Goal: Task Accomplishment & Management: Complete application form

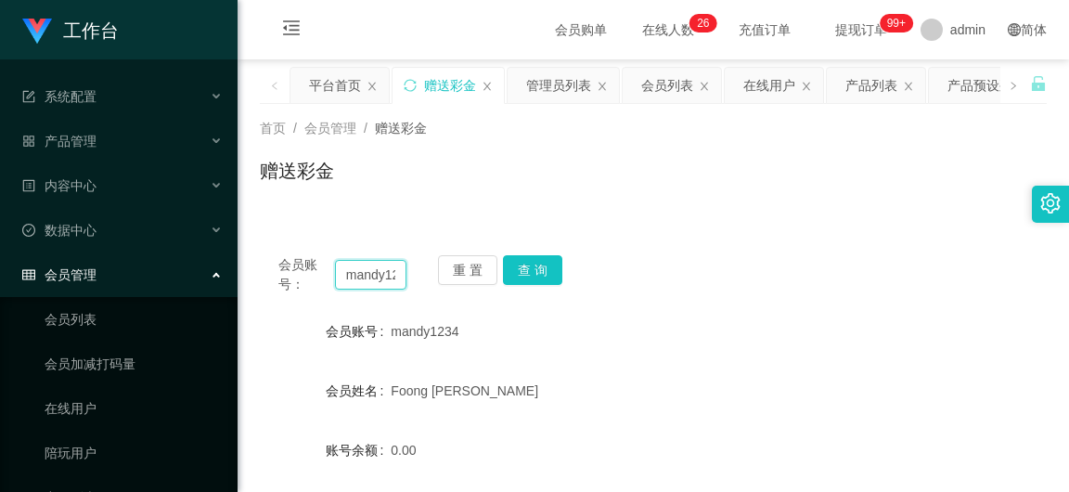
click at [383, 270] on input "mandy1234" at bounding box center [370, 275] width 71 height 30
paste input "text"
click at [379, 274] on input "text" at bounding box center [370, 275] width 71 height 30
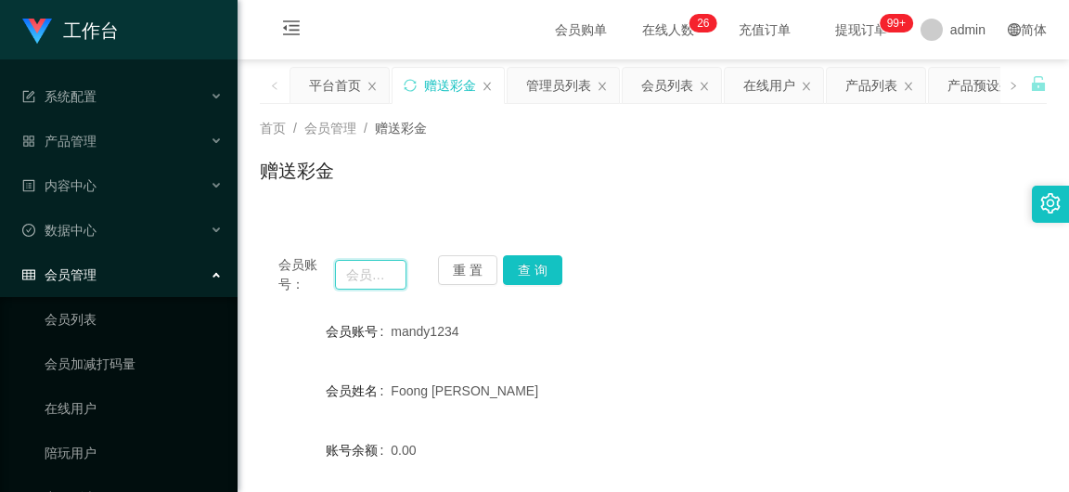
paste input "wkang"
type input "wkang"
click at [524, 281] on button "查 询" at bounding box center [532, 270] width 59 height 30
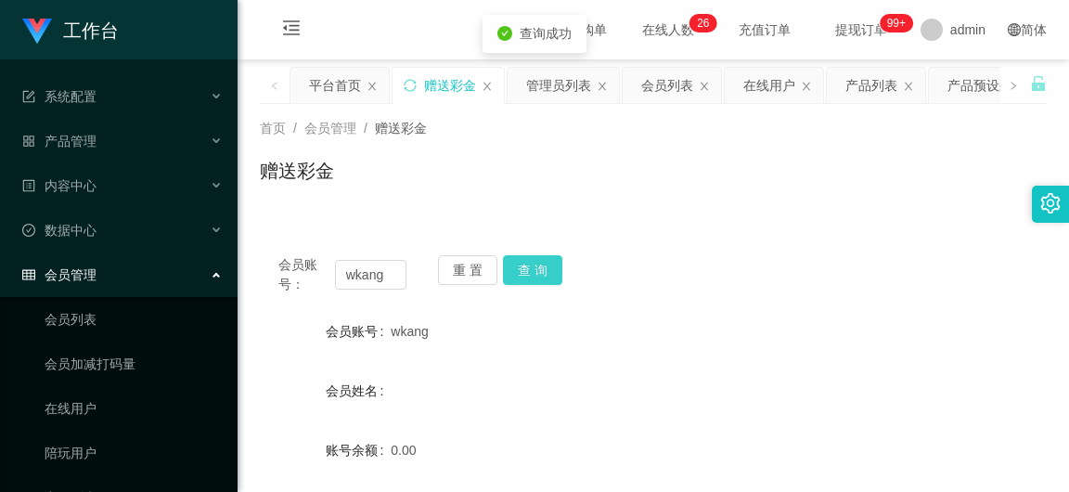
scroll to position [278, 0]
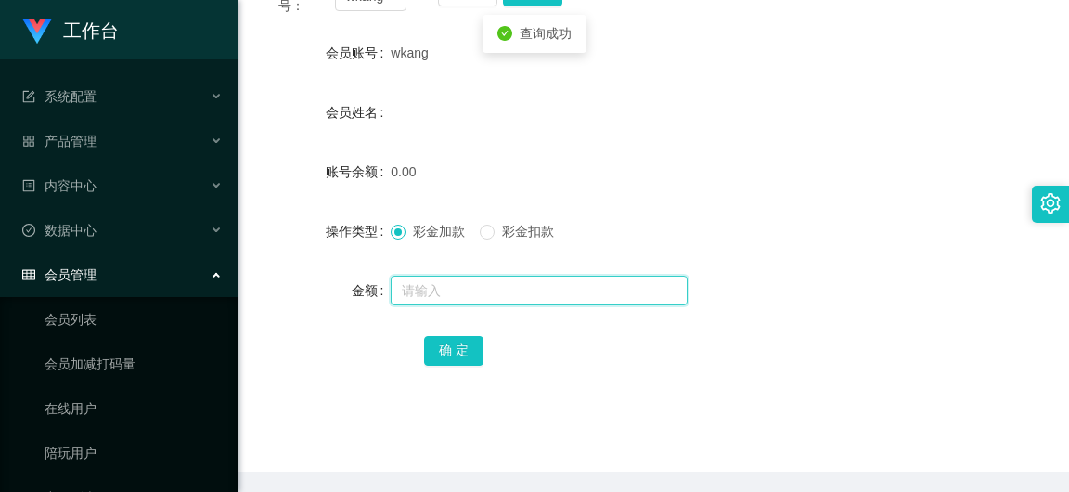
click at [402, 283] on input "text" at bounding box center [539, 291] width 297 height 30
type input "100"
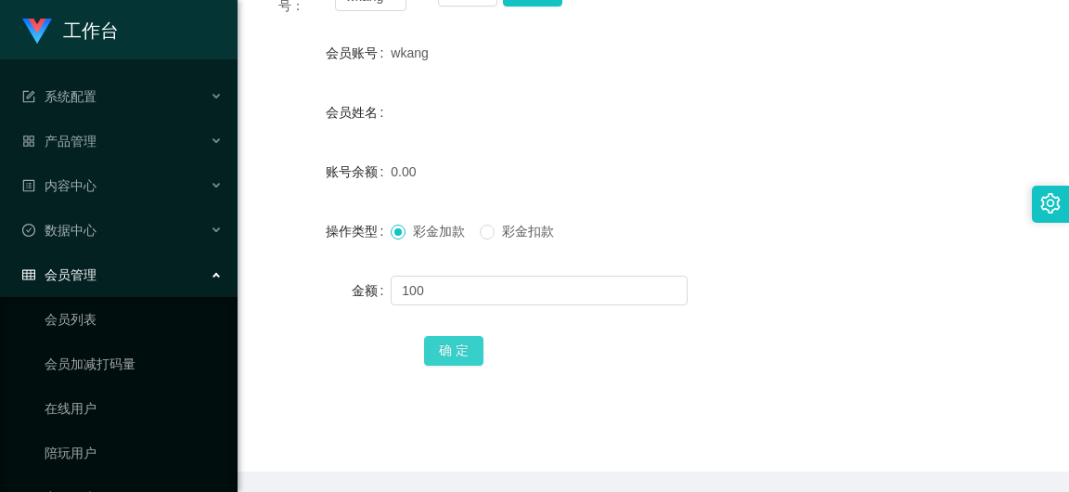
click at [425, 353] on button "确 定" at bounding box center [453, 351] width 59 height 30
click at [85, 145] on span "产品管理" at bounding box center [59, 141] width 74 height 15
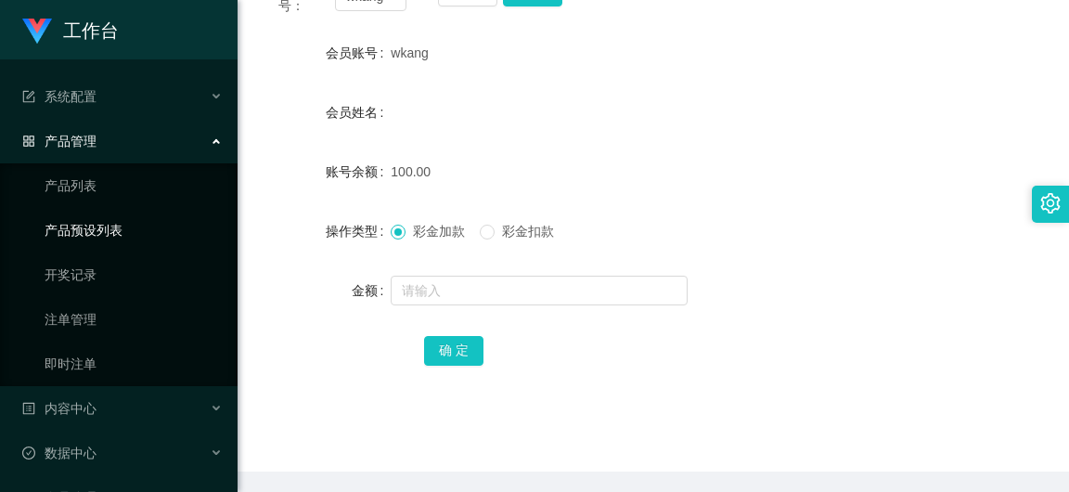
click at [115, 241] on link "产品预设列表" at bounding box center [134, 230] width 178 height 37
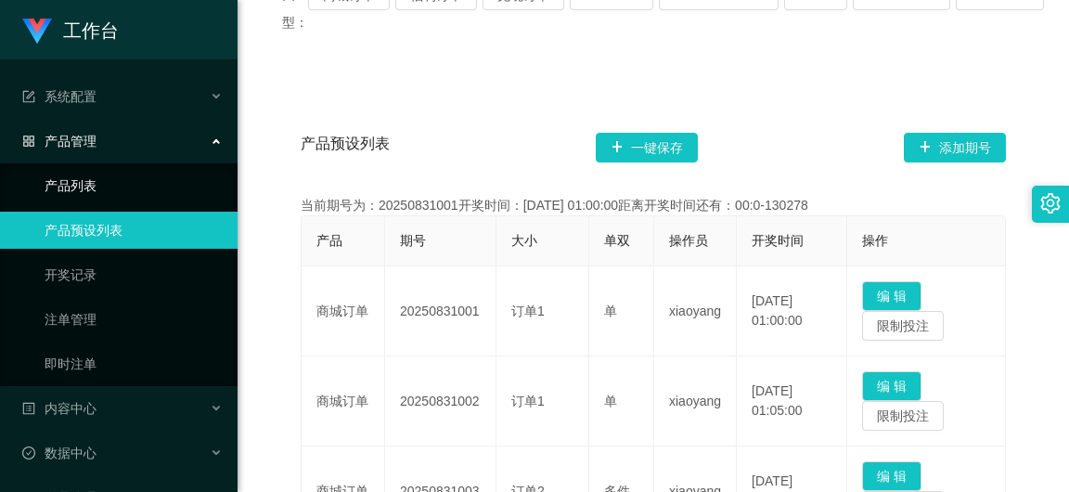
click at [114, 179] on link "产品列表" at bounding box center [134, 185] width 178 height 37
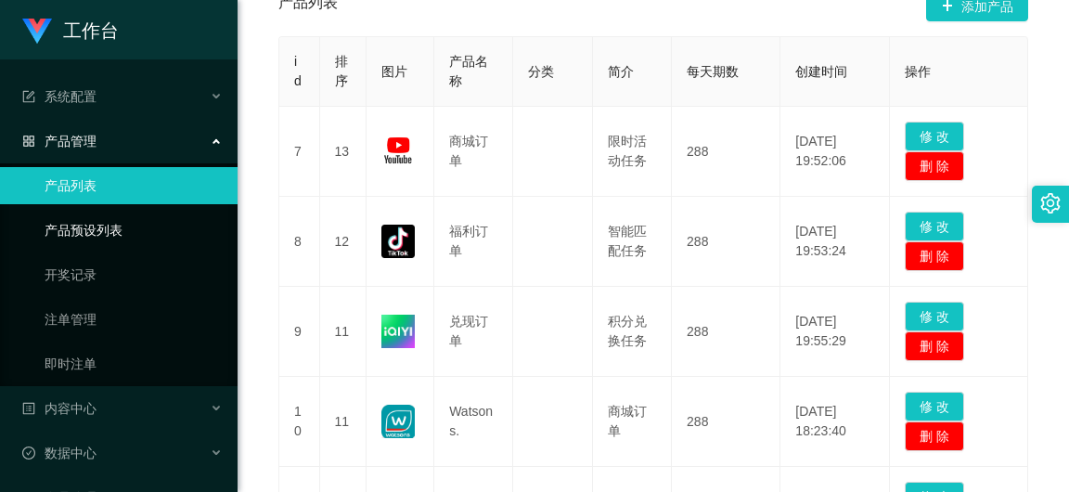
click at [155, 226] on link "产品预设列表" at bounding box center [134, 230] width 178 height 37
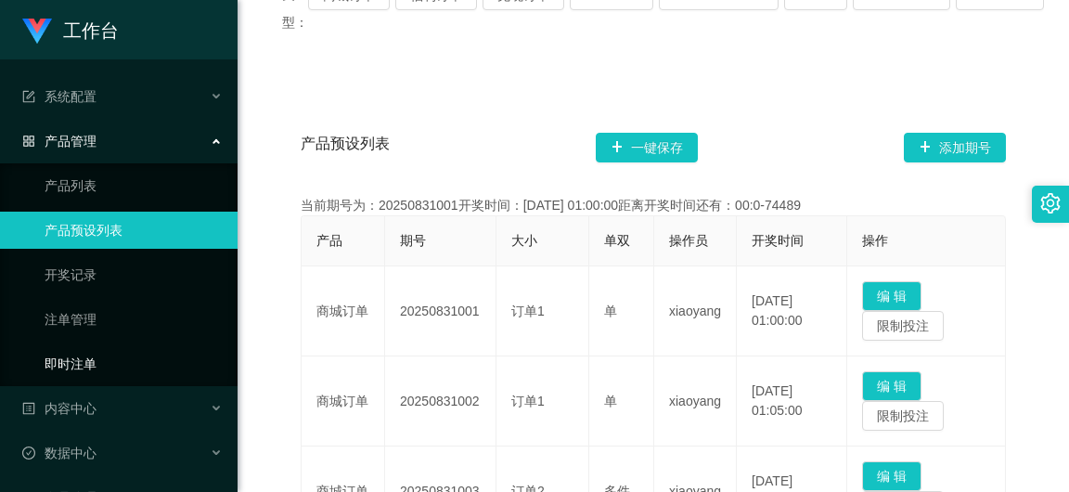
click at [105, 355] on link "即时注单" at bounding box center [134, 363] width 178 height 37
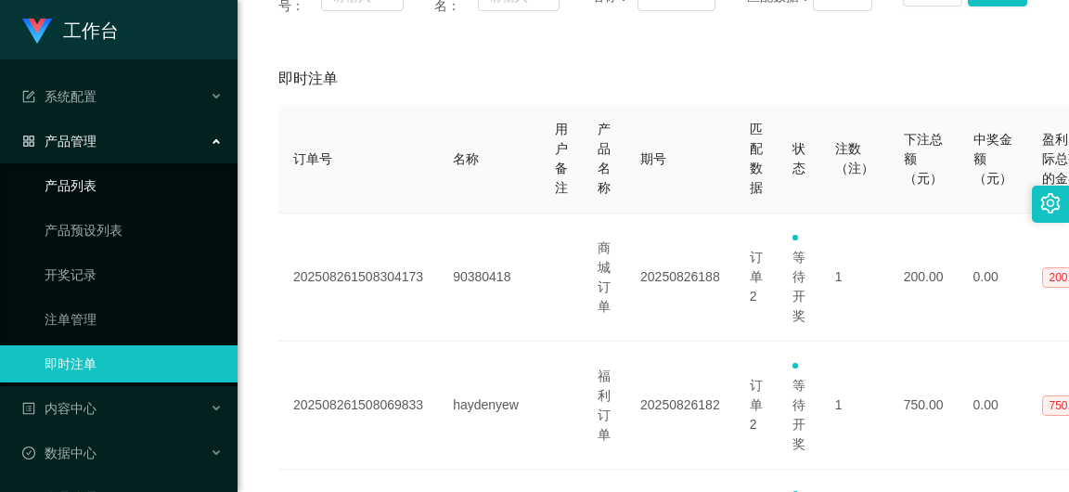
click at [122, 180] on link "产品列表" at bounding box center [134, 185] width 178 height 37
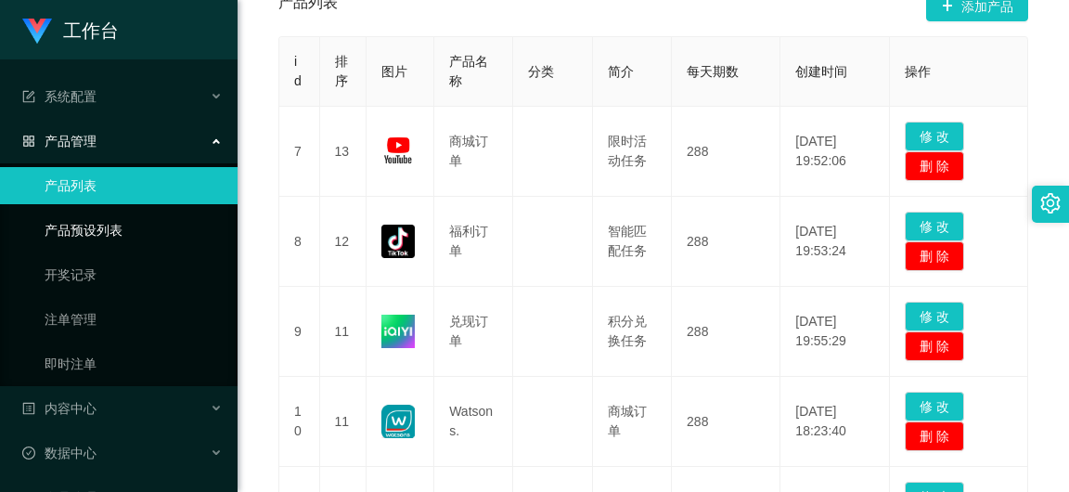
click at [134, 233] on link "产品预设列表" at bounding box center [134, 230] width 178 height 37
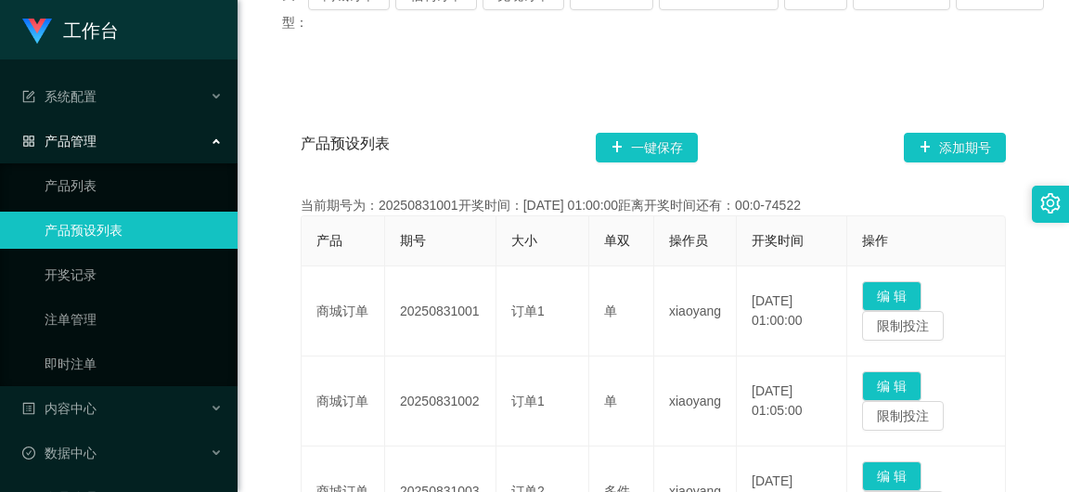
click at [45, 212] on link "产品预设列表" at bounding box center [134, 230] width 178 height 37
click at [80, 368] on link "即时注单" at bounding box center [134, 363] width 178 height 37
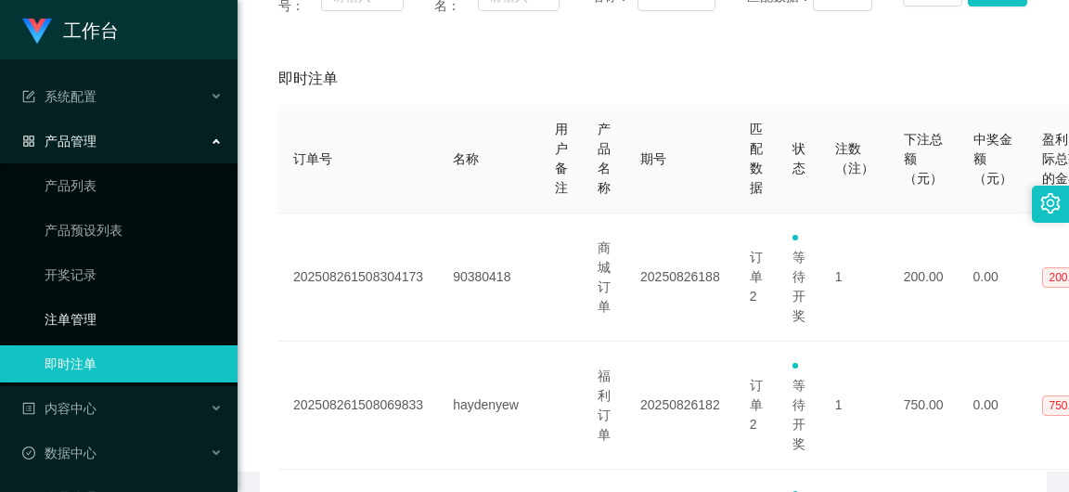
scroll to position [87, 0]
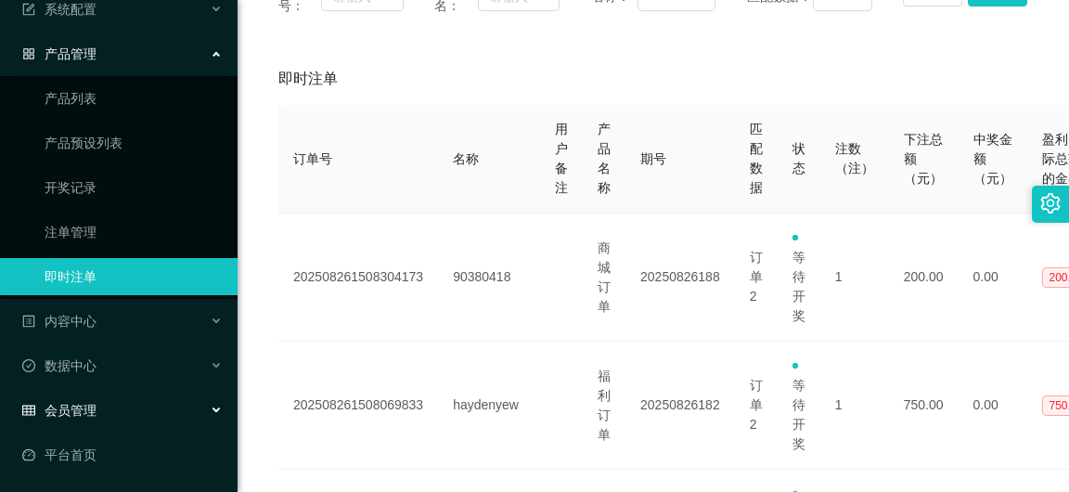
click at [86, 396] on div "会员管理" at bounding box center [119, 410] width 238 height 37
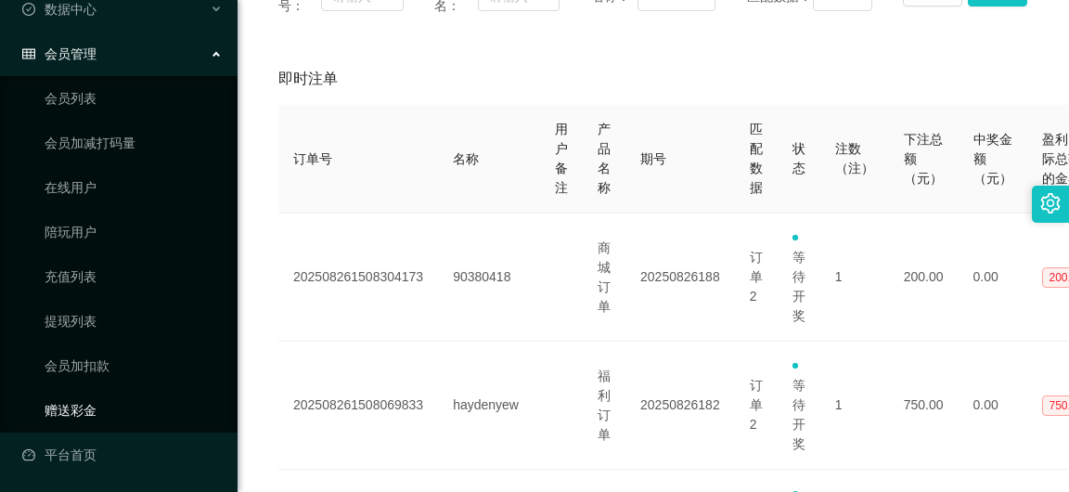
click at [125, 409] on link "赠送彩金" at bounding box center [134, 410] width 178 height 37
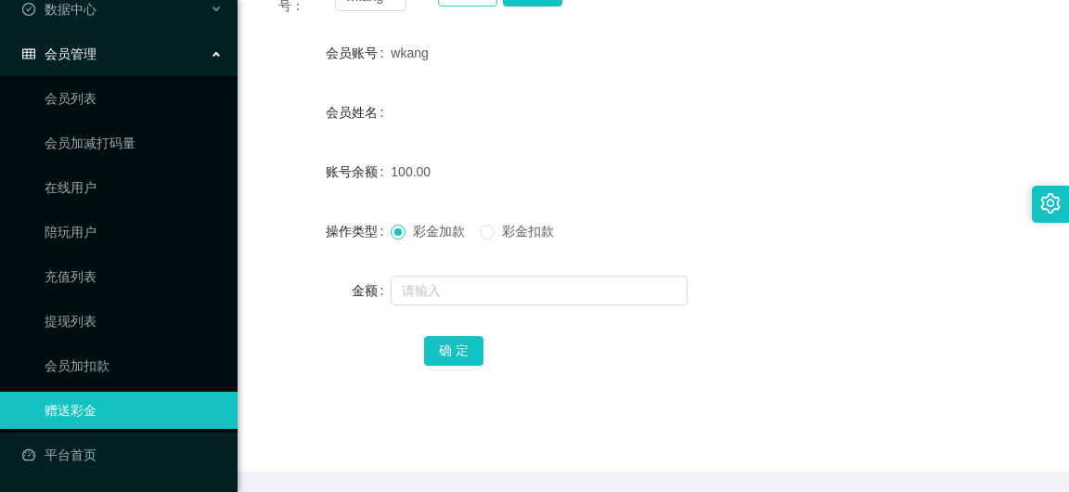
scroll to position [186, 0]
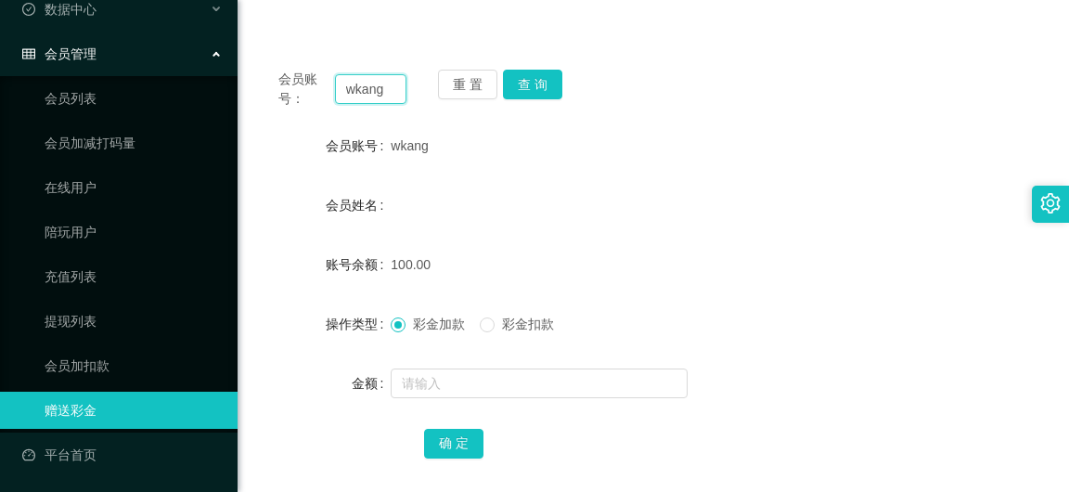
click at [358, 97] on input "wkang" at bounding box center [370, 89] width 71 height 30
click at [379, 89] on input "wkang" at bounding box center [370, 89] width 71 height 30
click at [386, 88] on input "wkang" at bounding box center [370, 89] width 71 height 30
drag, startPoint x: 388, startPoint y: 88, endPoint x: 341, endPoint y: 88, distance: 47.3
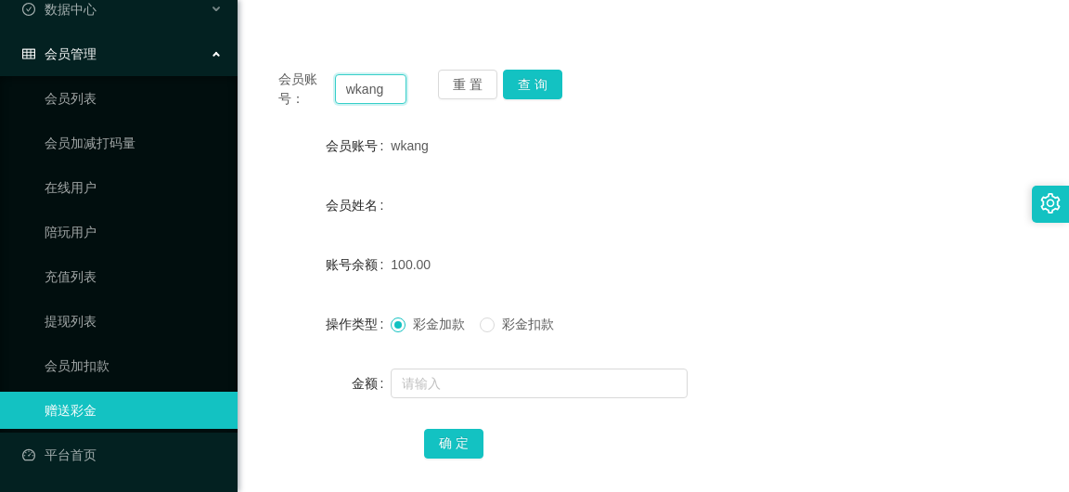
click at [341, 88] on input "wkang" at bounding box center [370, 89] width 71 height 30
paste input "SCZh"
type input "SCZhang"
click at [540, 92] on button "查 询" at bounding box center [532, 85] width 59 height 30
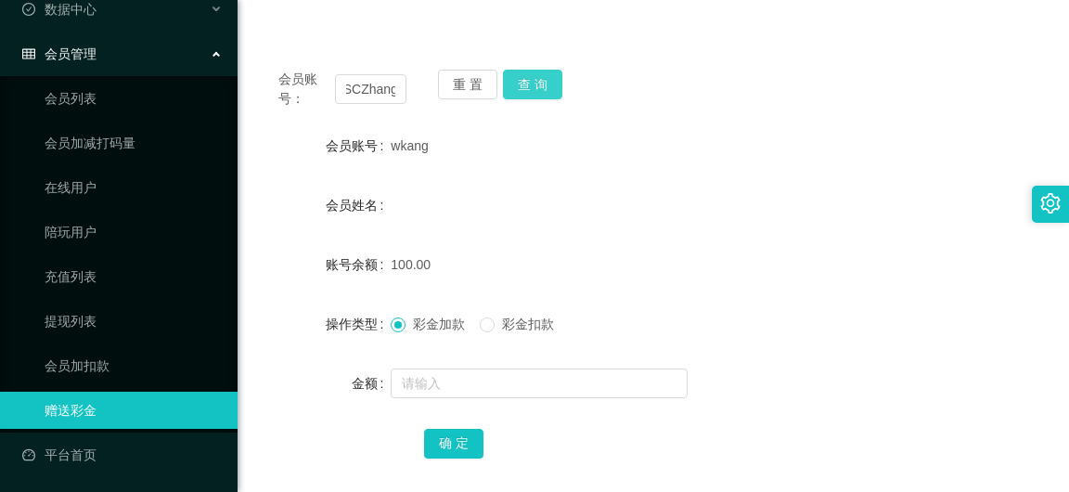
scroll to position [0, 0]
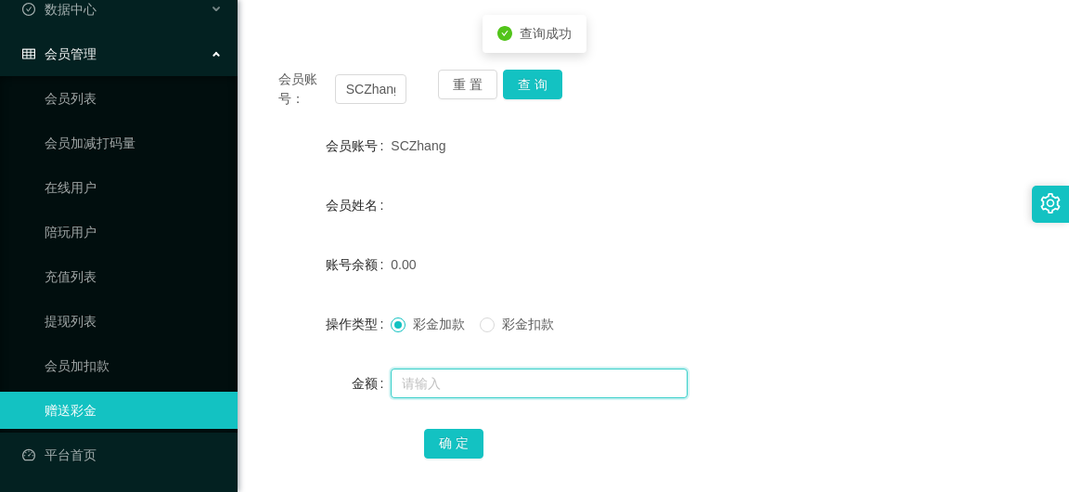
click at [436, 394] on input "text" at bounding box center [539, 383] width 297 height 30
type input "100"
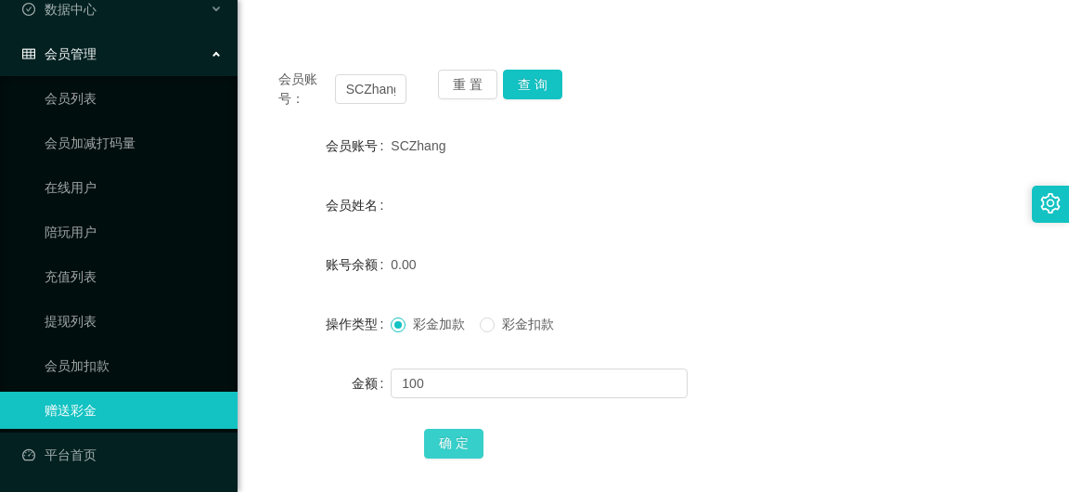
click at [445, 447] on button "确 定" at bounding box center [453, 444] width 59 height 30
click at [140, 108] on link "会员列表" at bounding box center [134, 98] width 178 height 37
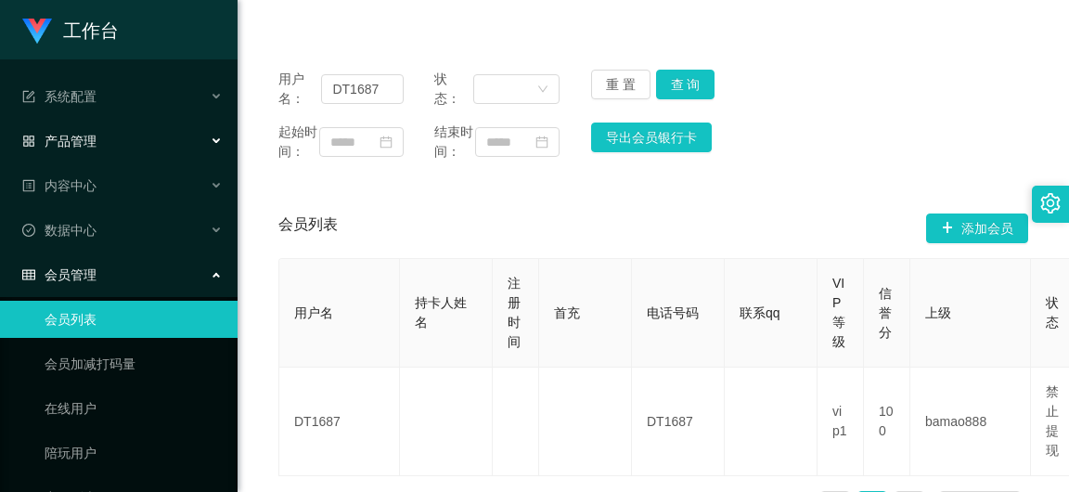
click at [123, 137] on div "产品管理" at bounding box center [119, 141] width 238 height 37
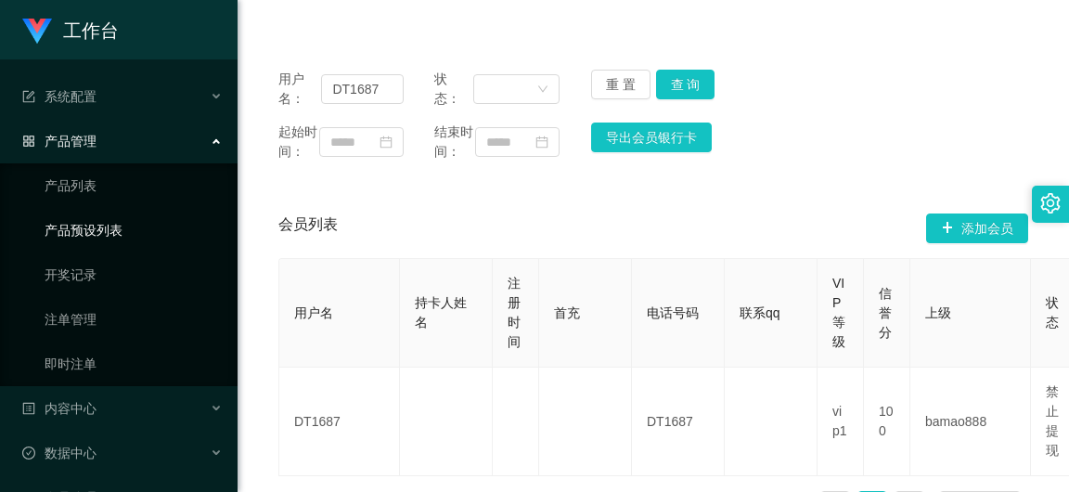
click at [128, 242] on link "产品预设列表" at bounding box center [134, 230] width 178 height 37
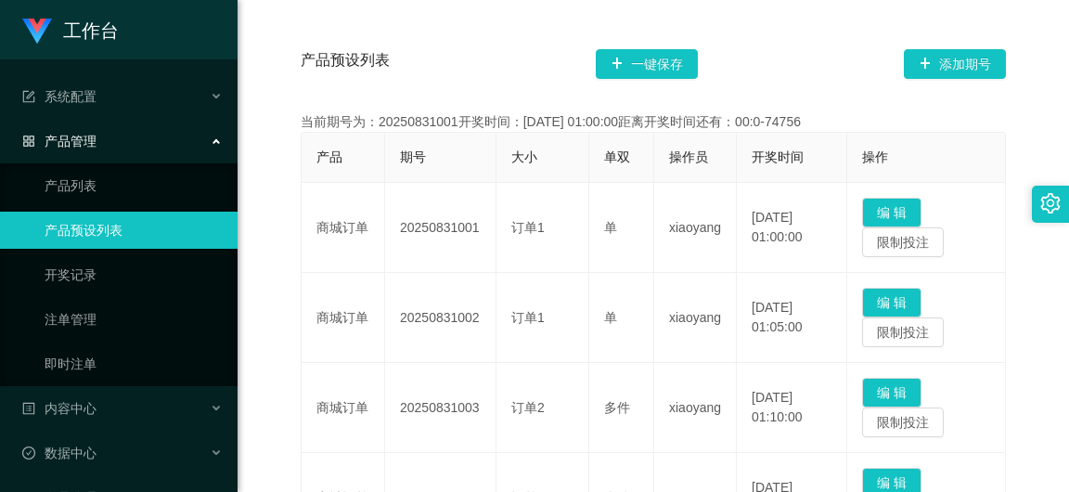
scroll to position [371, 0]
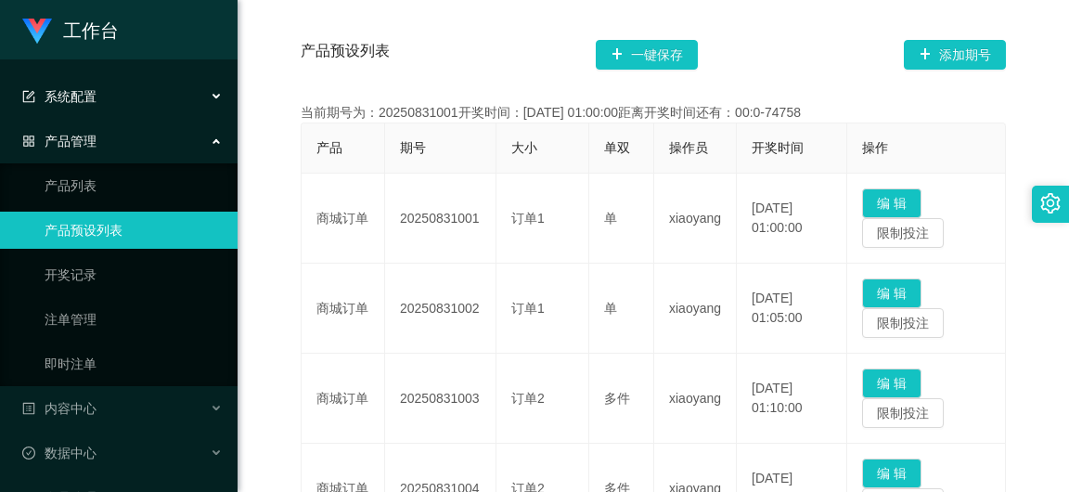
click at [135, 94] on div "系统配置" at bounding box center [119, 96] width 238 height 37
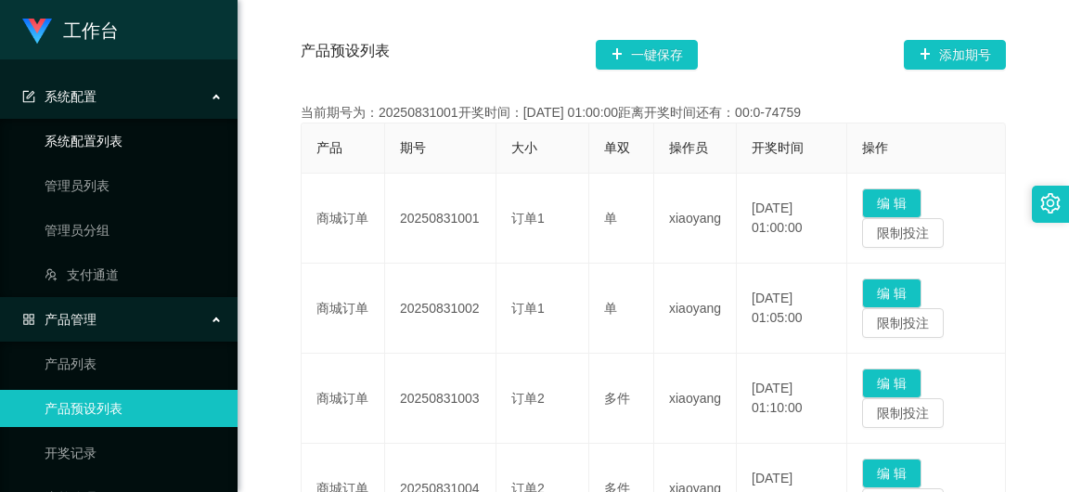
click at [136, 151] on link "系统配置列表" at bounding box center [134, 141] width 178 height 37
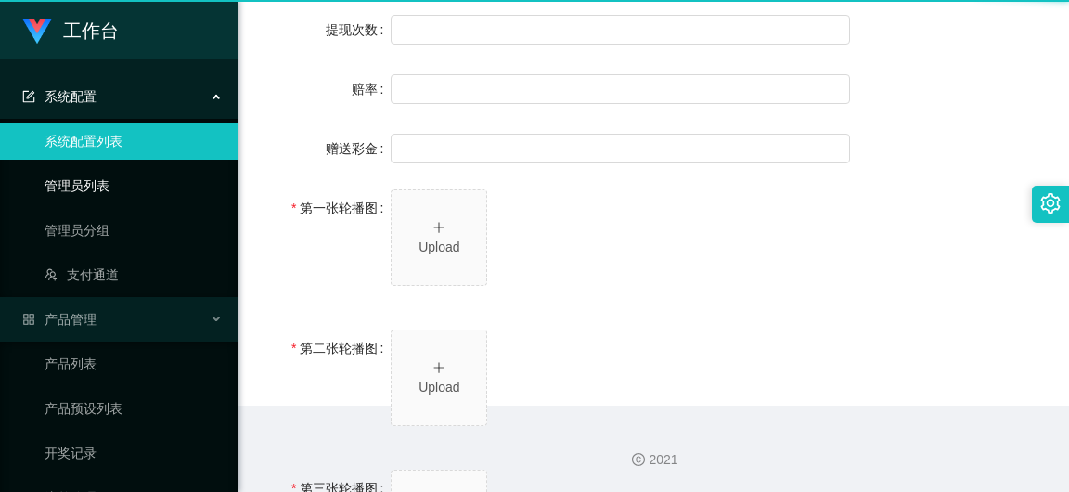
type input "工作台"
type input "40"
type input "1000000"
type input "100"
type input "0"
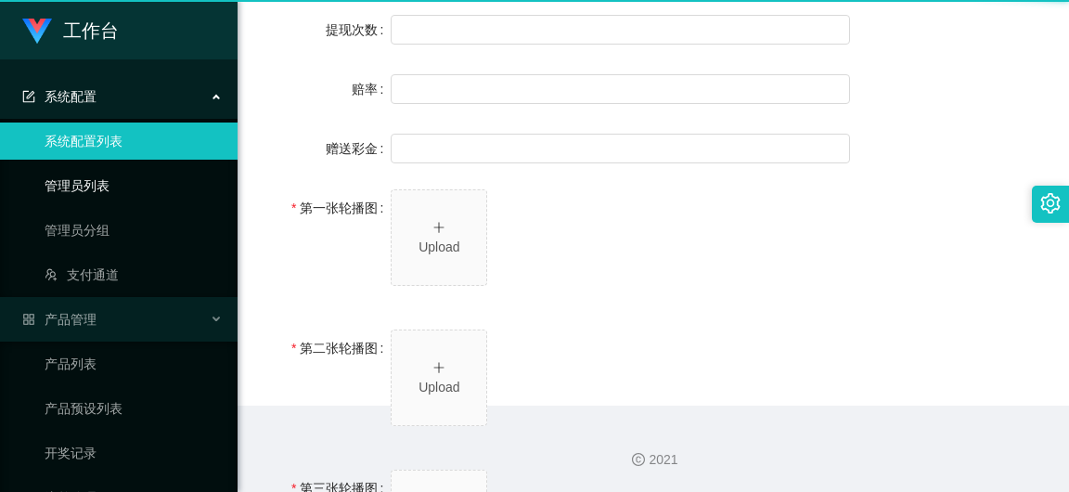
type input "[URL][DOMAIN_NAME]"
type input "平台工作台使用规则"
type input "为保障用户权益及平台运营秩序，请您严格遵守以下工作台使用规范："
type input "一、提现规则 最低提现限制：工作台账户积分满 10 积分后方可申请提现。"
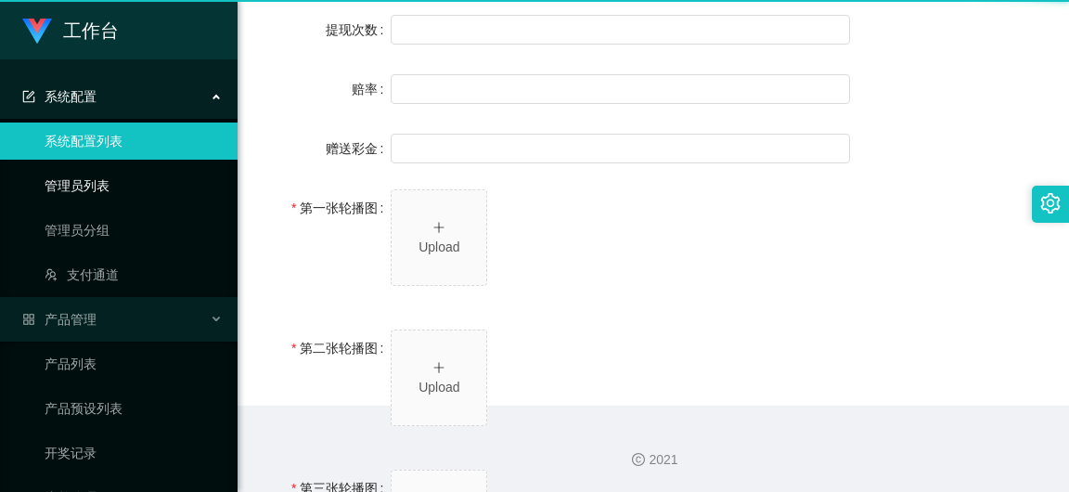
type input "二、积分管理 首次高额积分提醒：当工作台账户积分首次超过 20,000 积分时，系统将暂停自动提现。用户需联系平台活动经理进行手动审核及分笔提现。"
type input "三、任务接单规范 下单须知："
type input "所有任务需严格按照平台活动经理的指导流程进行操作。"
type input "严禁私下接单、绕过系统或通过非官方渠道接单（如通过个人账号、自行匹配等方式）。"
type input "·违规操作可能导致任务失败，并视情节冻结工作台账户或永久封禁账号。"
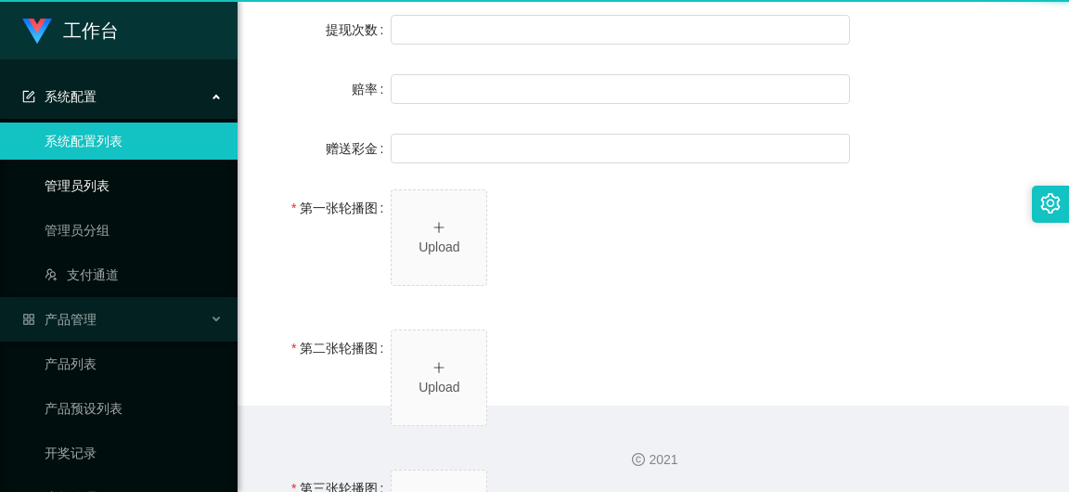
type input "系统任务对接要求："
type input "若未按指导流程操作或擅自修改操作步骤，系统将无法正确识别并分配任务，导致任务失败。"
type input "·因此类行为造成损失，平台将不予补偿，且有权限制或终止用户账号的工作权限。"
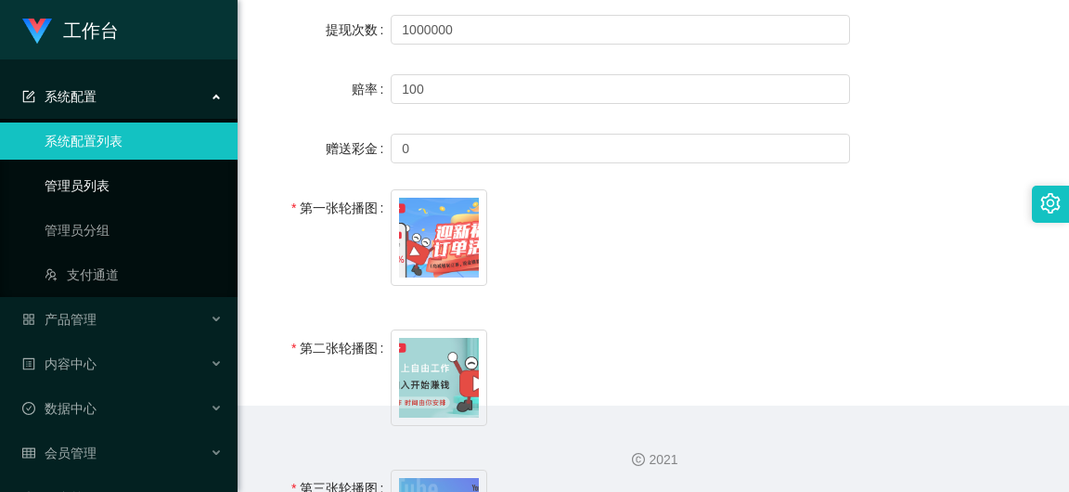
scroll to position [371, 0]
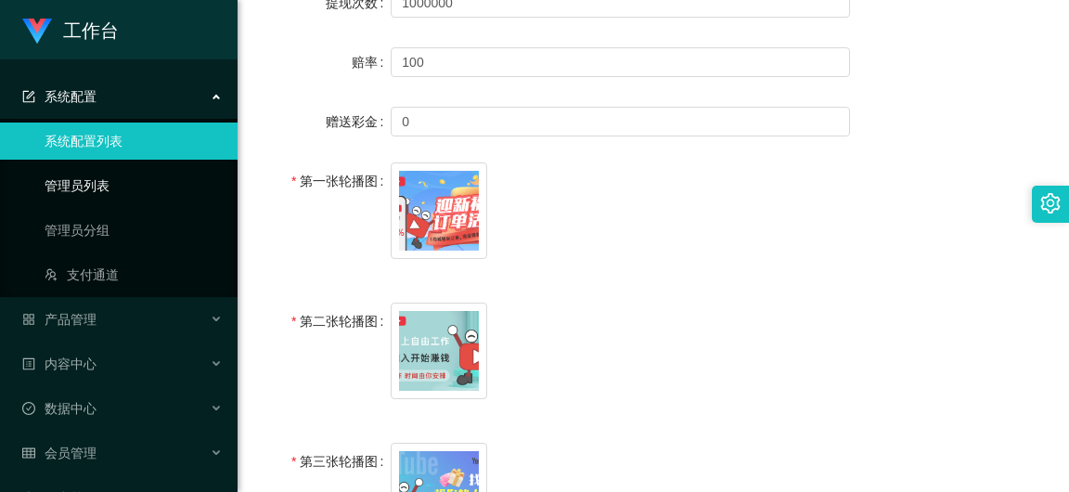
click at [154, 179] on link "管理员列表" at bounding box center [134, 185] width 178 height 37
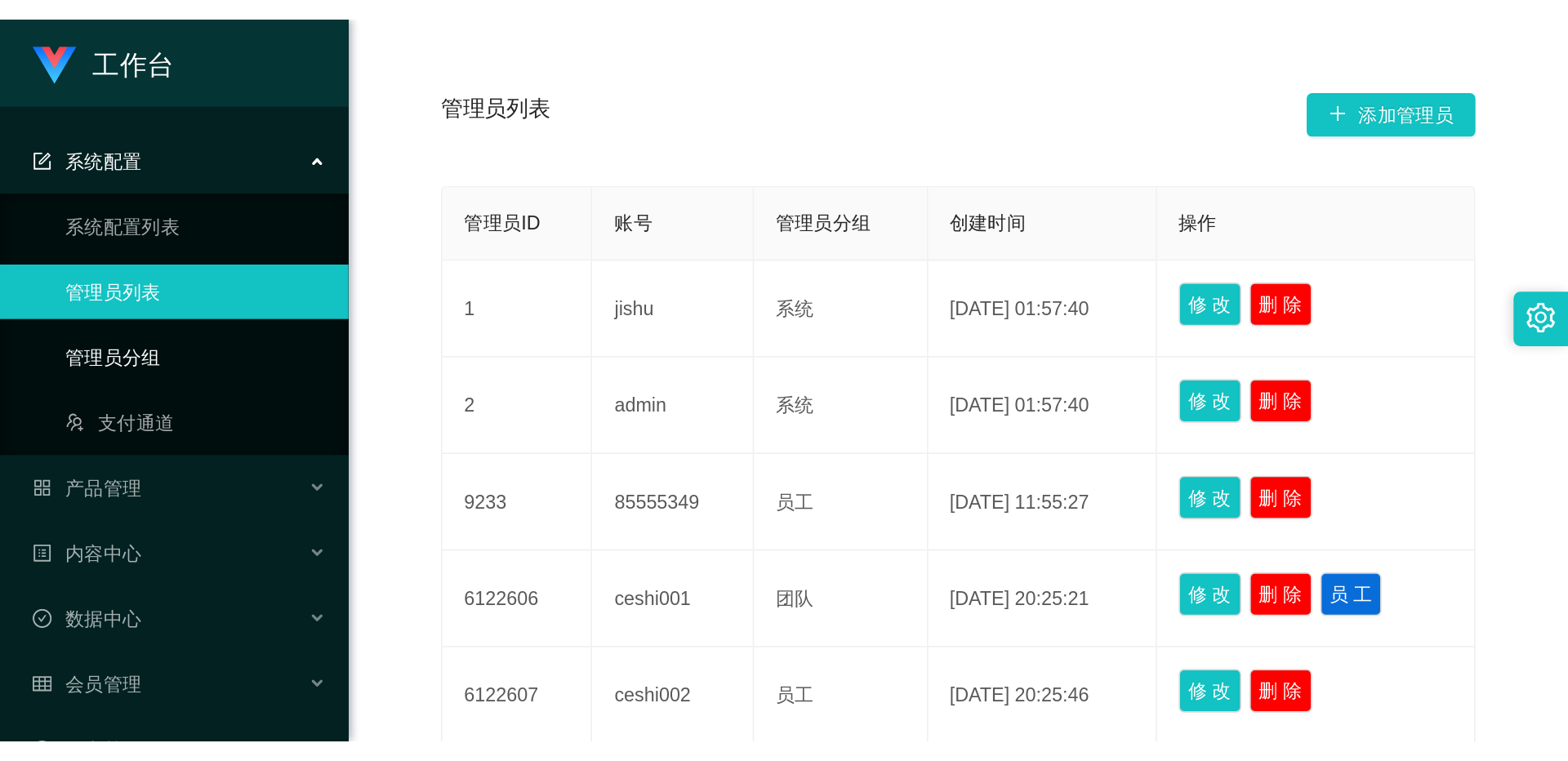
scroll to position [326, 0]
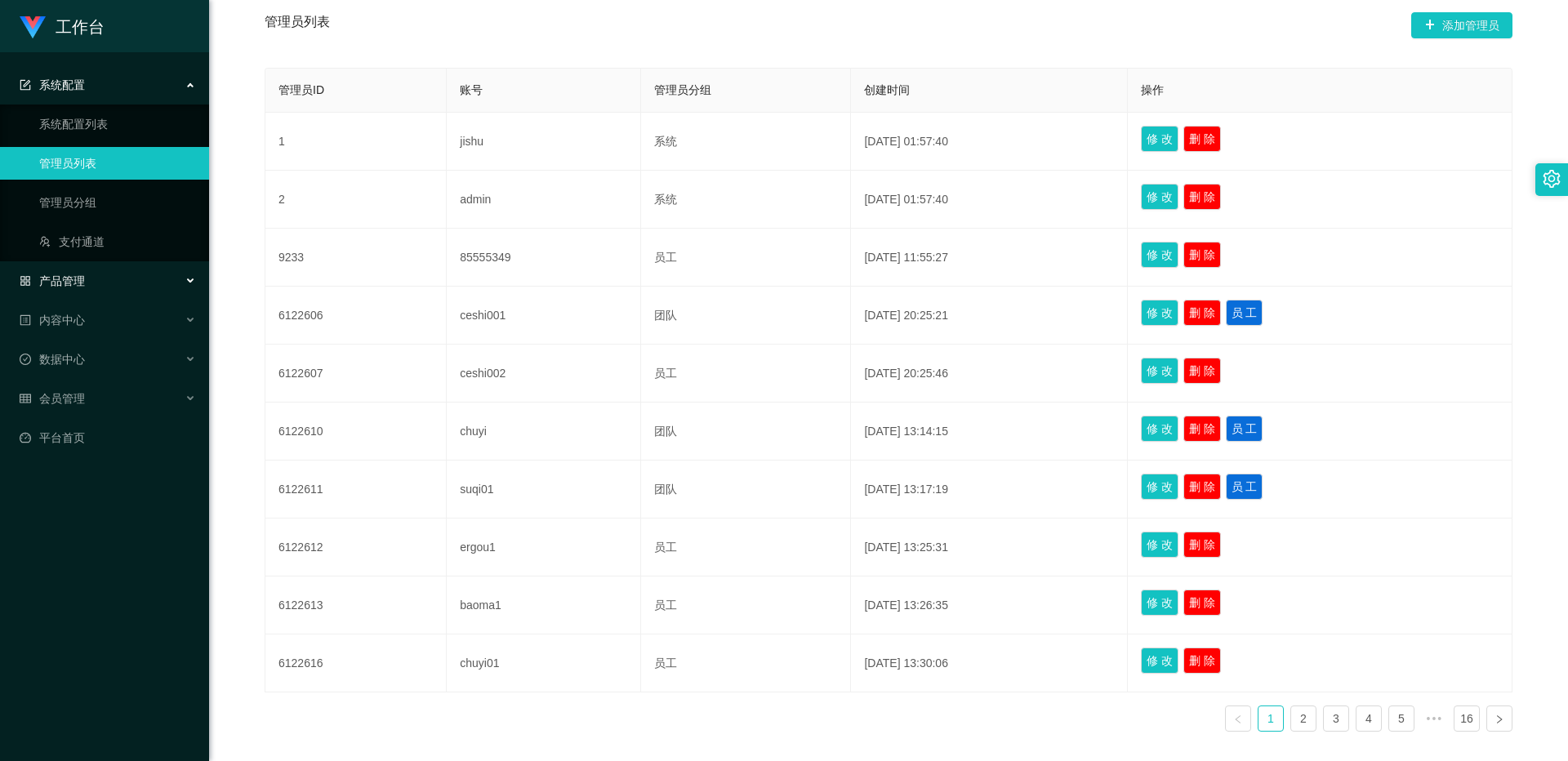
click at [105, 265] on div "产品管理" at bounding box center [105, 281] width 209 height 33
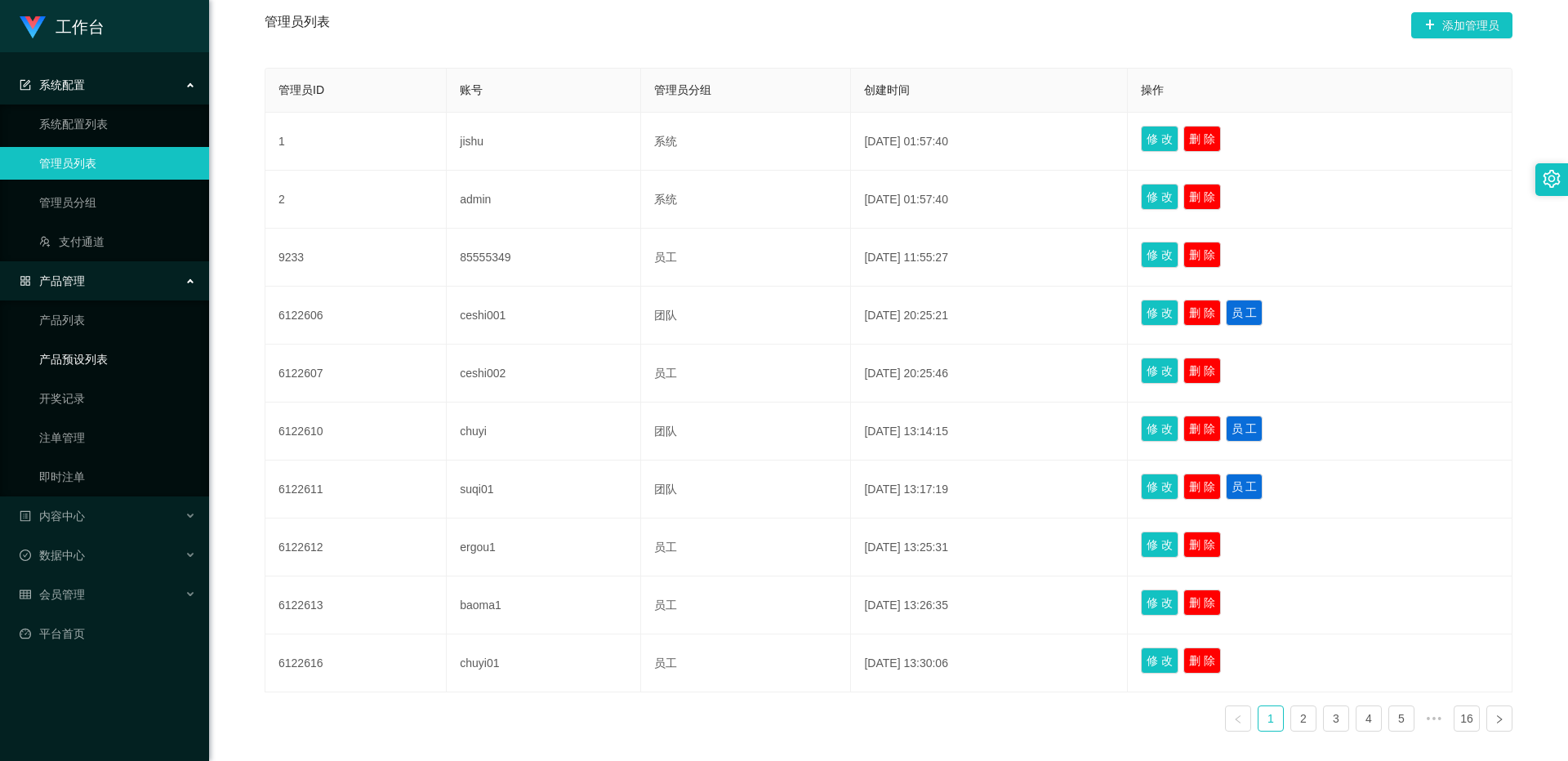
click at [51, 349] on link "产品预设列表" at bounding box center [118, 359] width 157 height 33
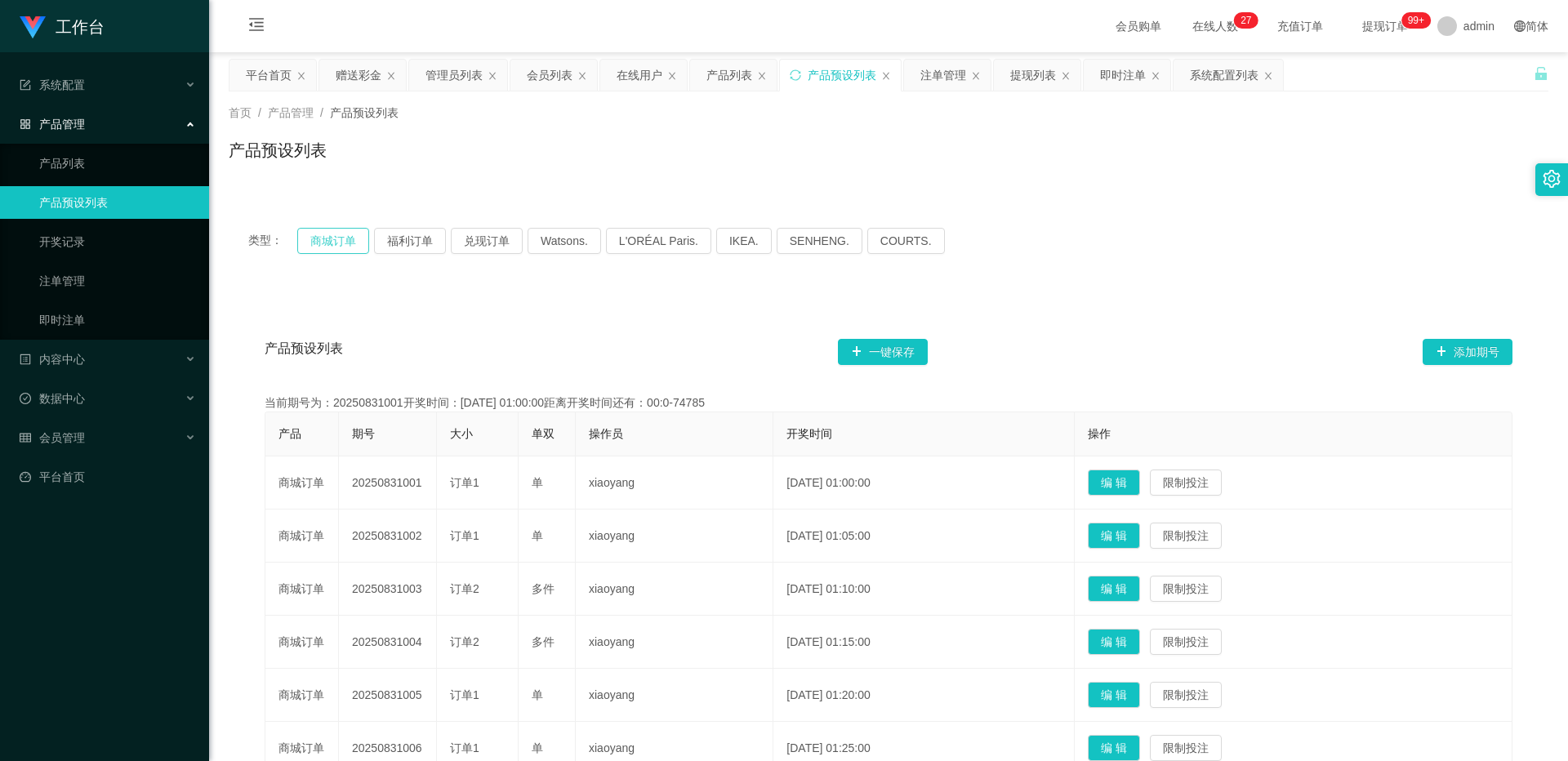
click at [345, 239] on button "商城订单" at bounding box center [333, 241] width 72 height 26
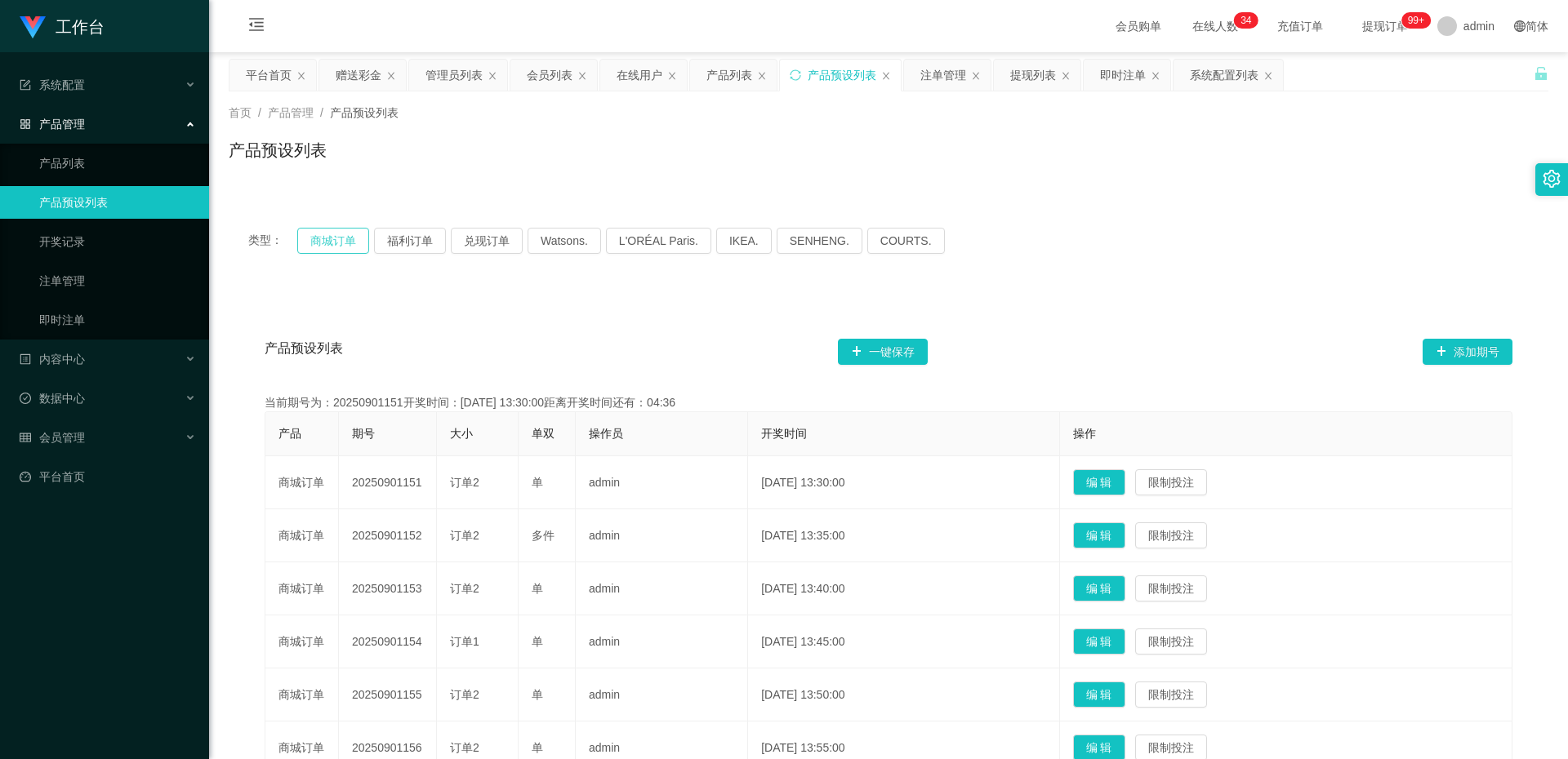
drag, startPoint x: 339, startPoint y: 252, endPoint x: 339, endPoint y: 237, distance: 15.0
click at [339, 245] on button "商城订单" at bounding box center [333, 241] width 72 height 26
click at [341, 231] on button "商城订单" at bounding box center [333, 241] width 72 height 26
click at [335, 84] on div "赠送彩金" at bounding box center [358, 75] width 46 height 31
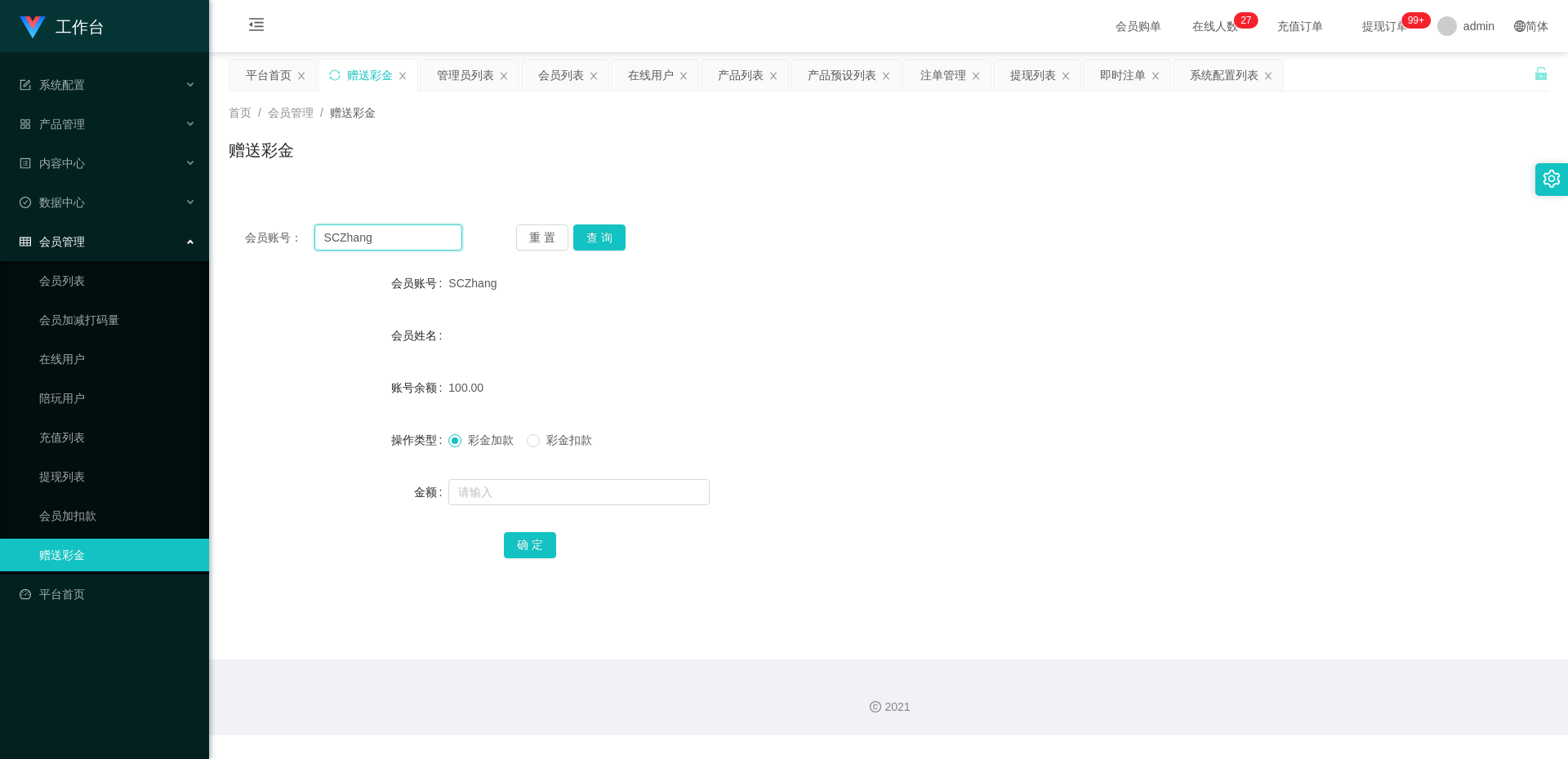
click at [384, 235] on input "SCZhang" at bounding box center [388, 237] width 148 height 26
click at [613, 233] on button "查 询" at bounding box center [599, 237] width 52 height 26
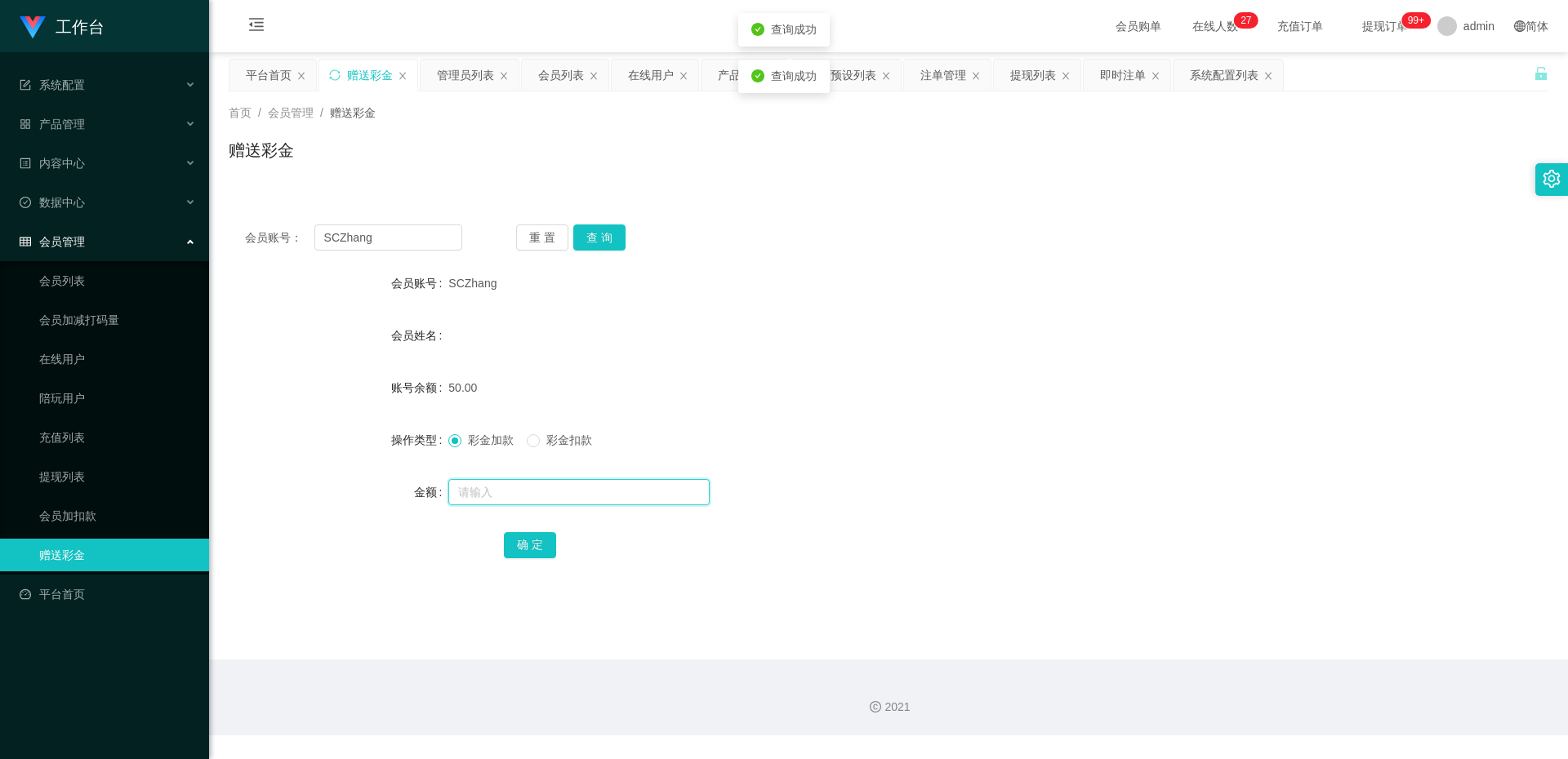
click at [509, 432] on input "text" at bounding box center [579, 493] width 261 height 26
type input "100"
click at [526, 432] on button "确 定" at bounding box center [530, 545] width 52 height 26
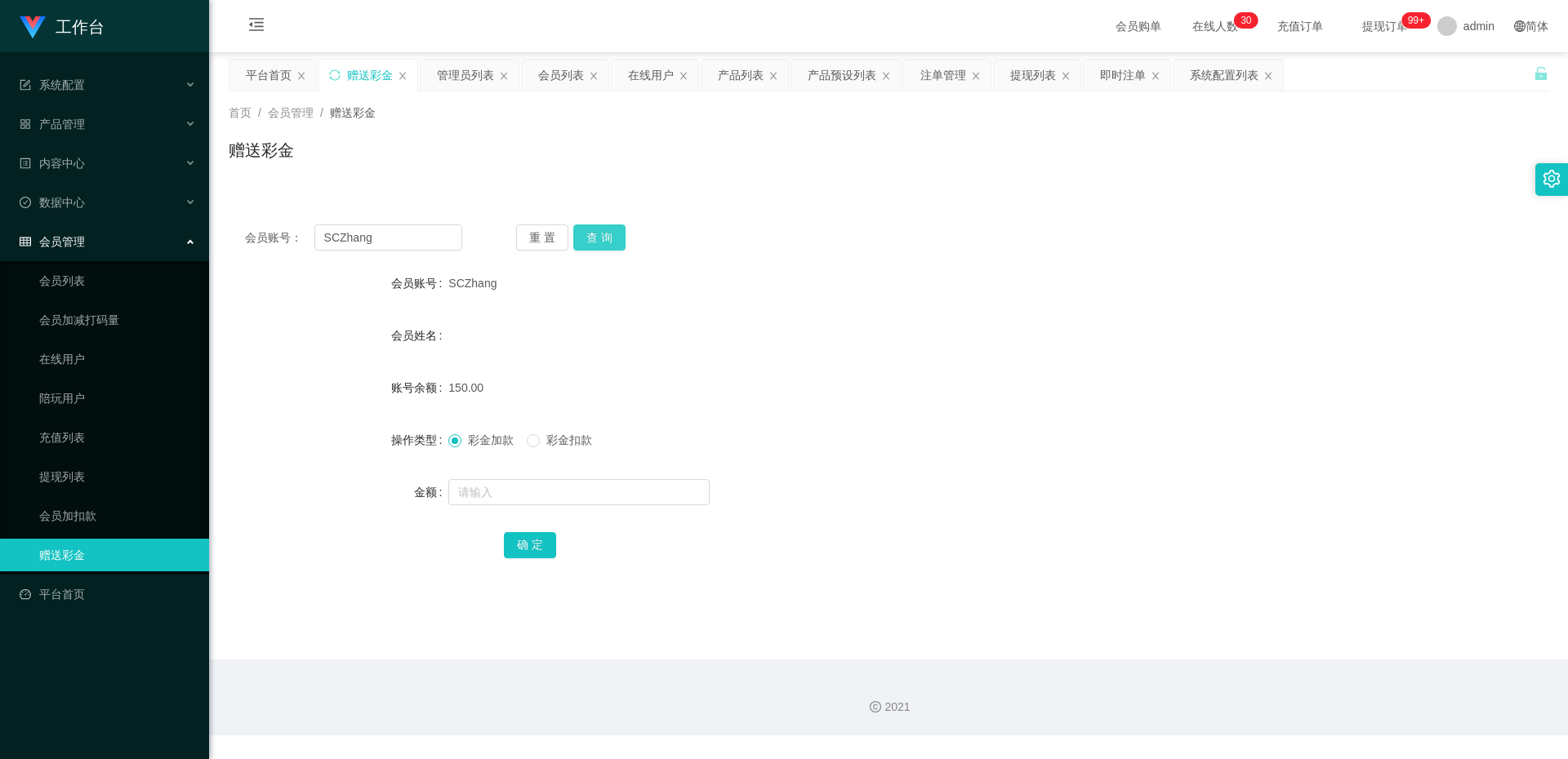
click at [609, 226] on button "查 询" at bounding box center [599, 237] width 52 height 26
drag, startPoint x: 385, startPoint y: 240, endPoint x: 139, endPoint y: 234, distance: 246.1
click at [143, 242] on section "工作台 系统配置 系统配置列表 管理员列表 管理员分组 支付通道 产品管理 产品列表 产品预设列表 开奖记录 注单管理 即时注单 内容中心 站内信 公告列表 …" at bounding box center [784, 368] width 1568 height 735
type input "xiaoyang"
click at [594, 243] on button "查 询" at bounding box center [599, 237] width 52 height 26
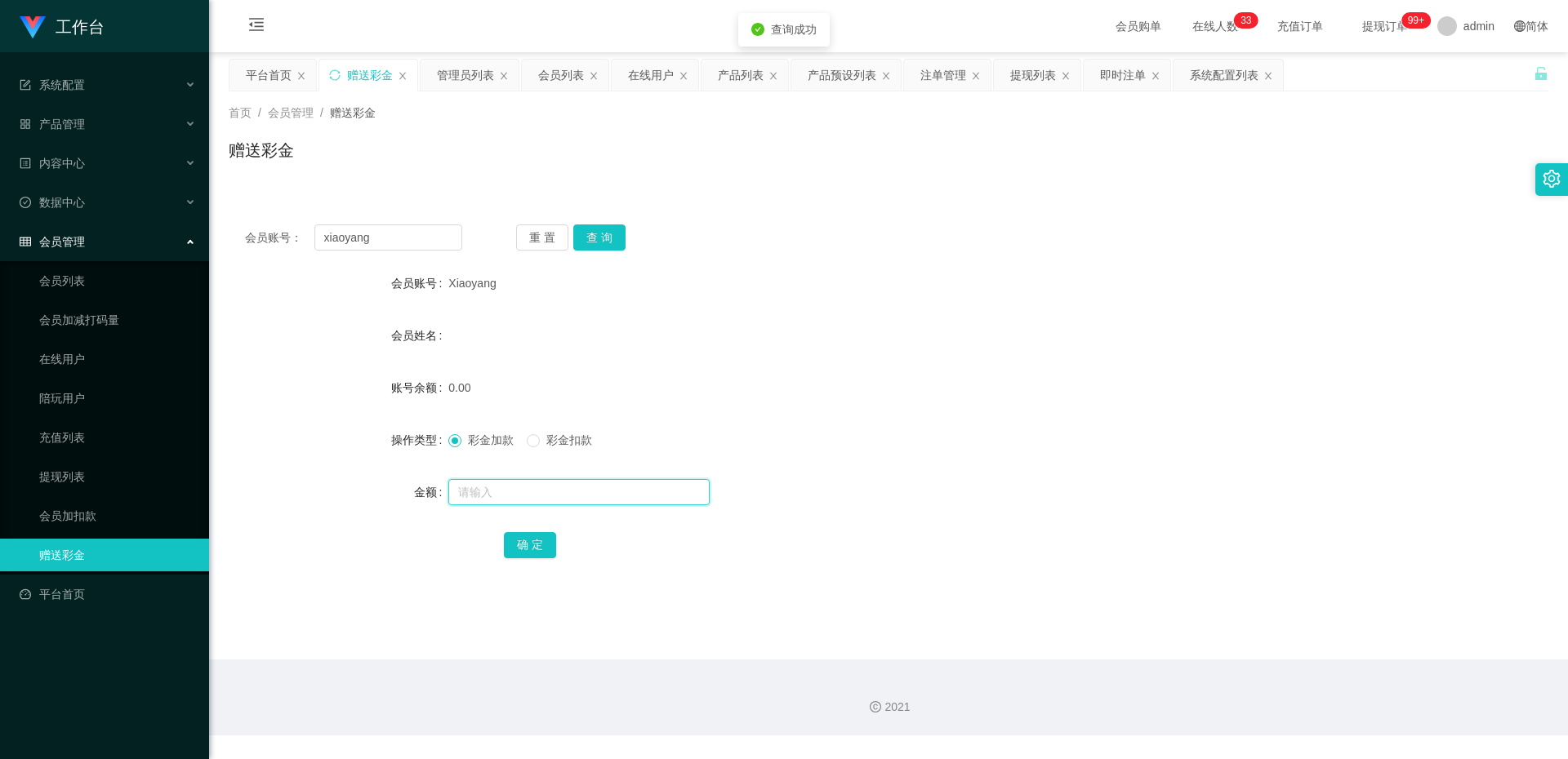
click at [553, 432] on input "text" at bounding box center [579, 493] width 261 height 26
type input "100"
click at [534, 432] on button "确 定" at bounding box center [530, 545] width 52 height 26
click at [85, 128] on div "产品管理" at bounding box center [105, 124] width 209 height 33
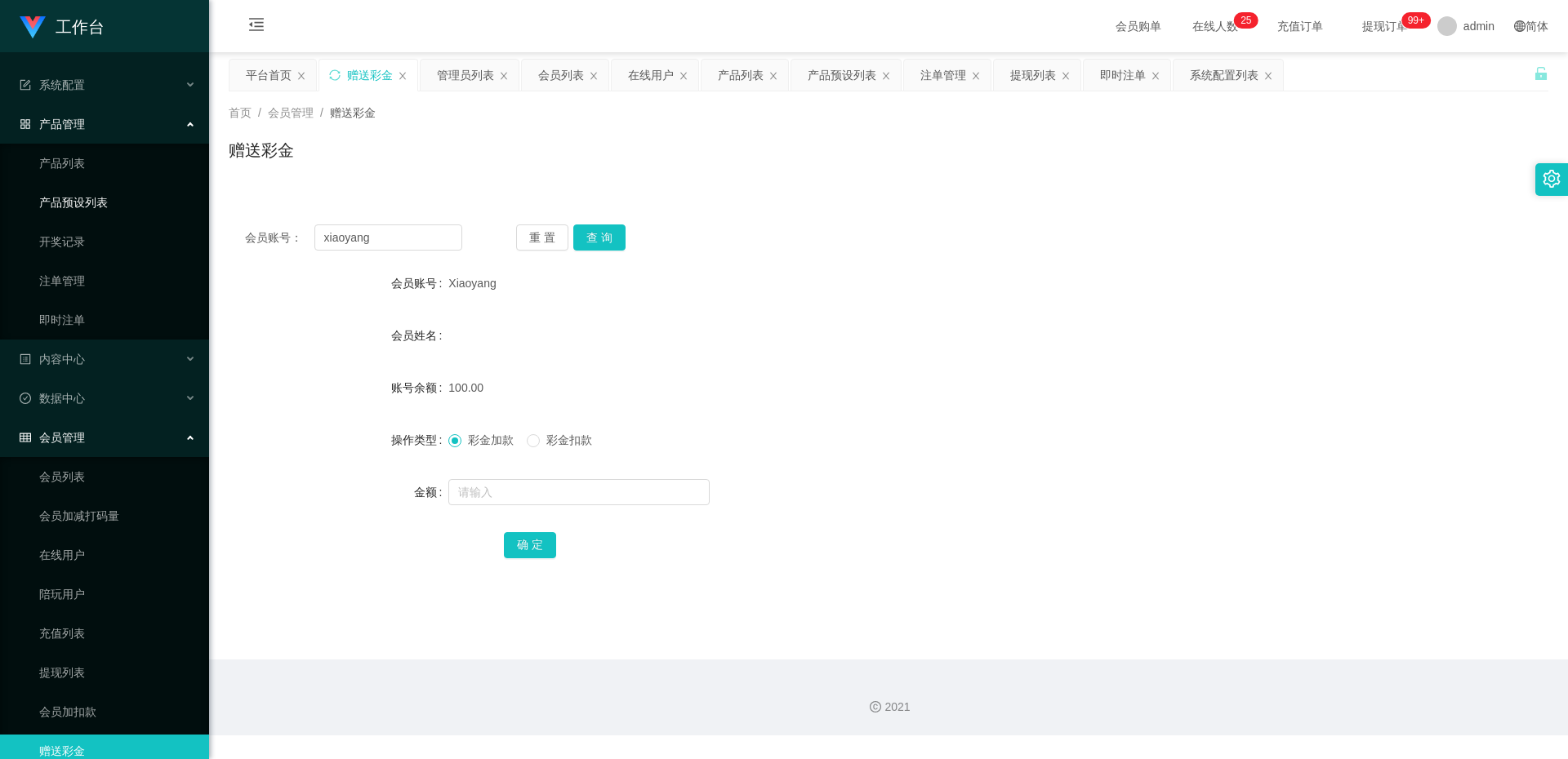
click at [121, 193] on link "产品预设列表" at bounding box center [118, 202] width 157 height 33
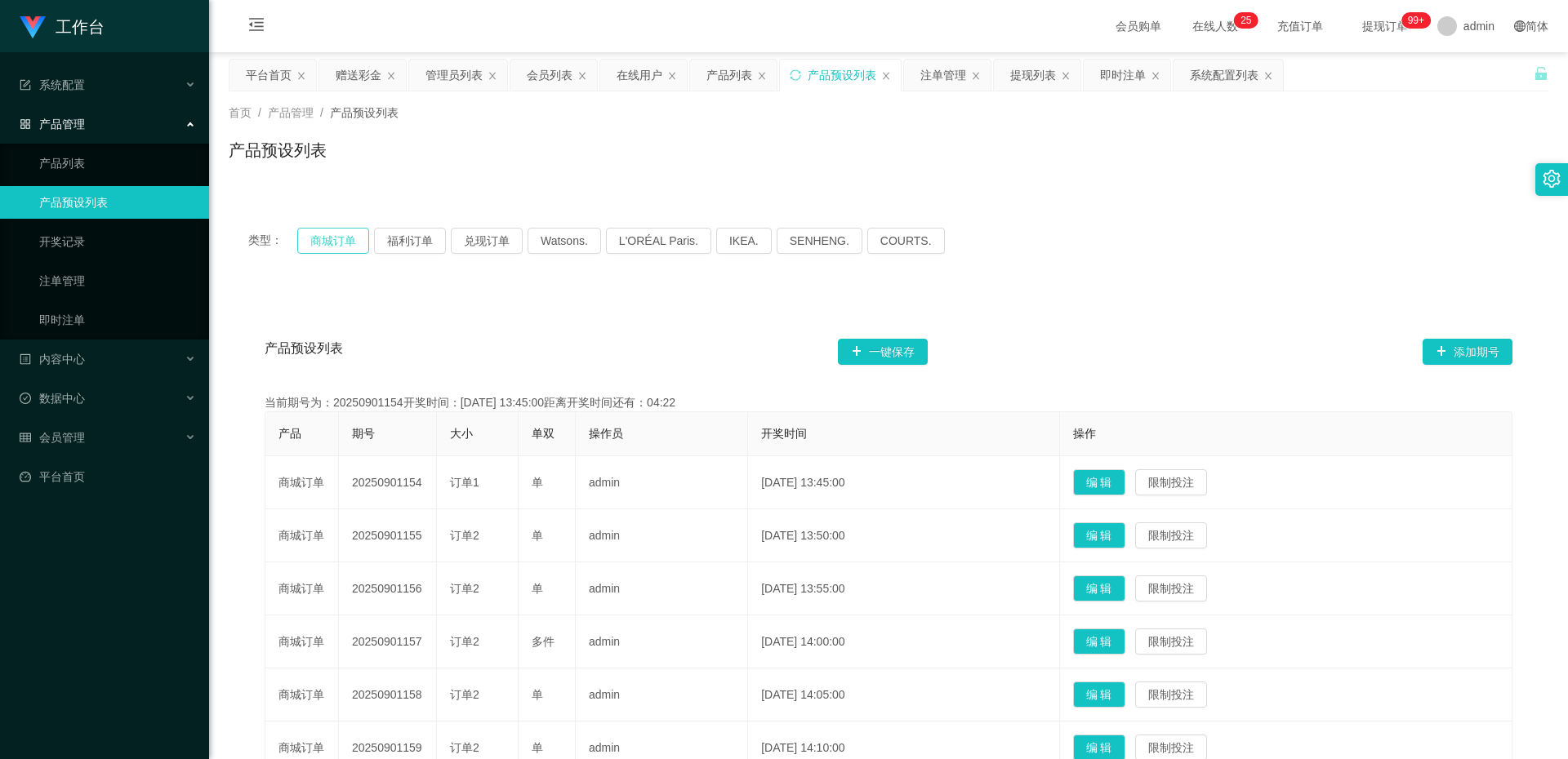
click at [321, 245] on button "商城订单" at bounding box center [333, 241] width 72 height 26
click at [335, 245] on button "商城订单" at bounding box center [333, 241] width 72 height 26
click at [91, 432] on div "会员管理" at bounding box center [105, 437] width 209 height 33
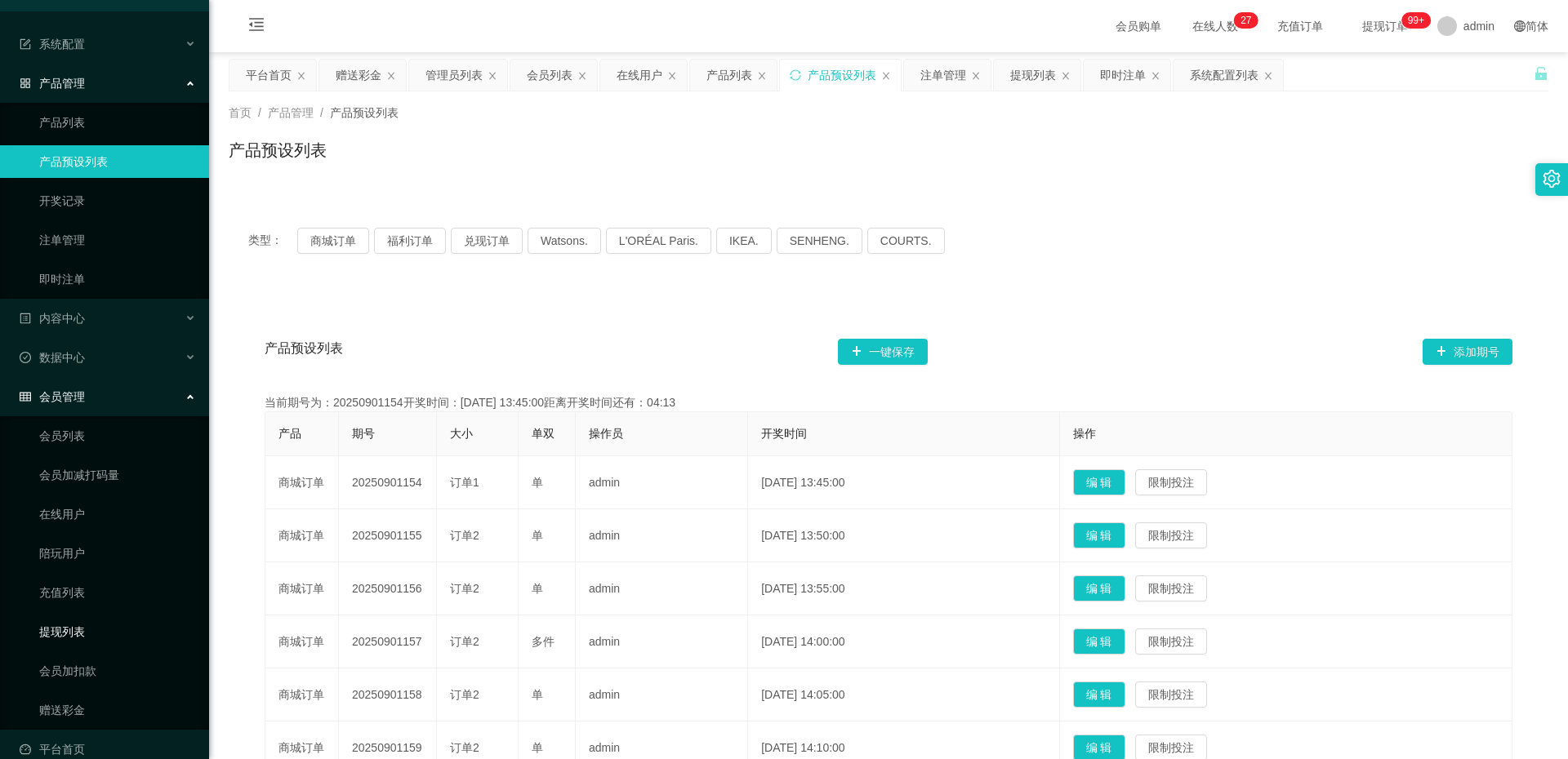
scroll to position [63, 0]
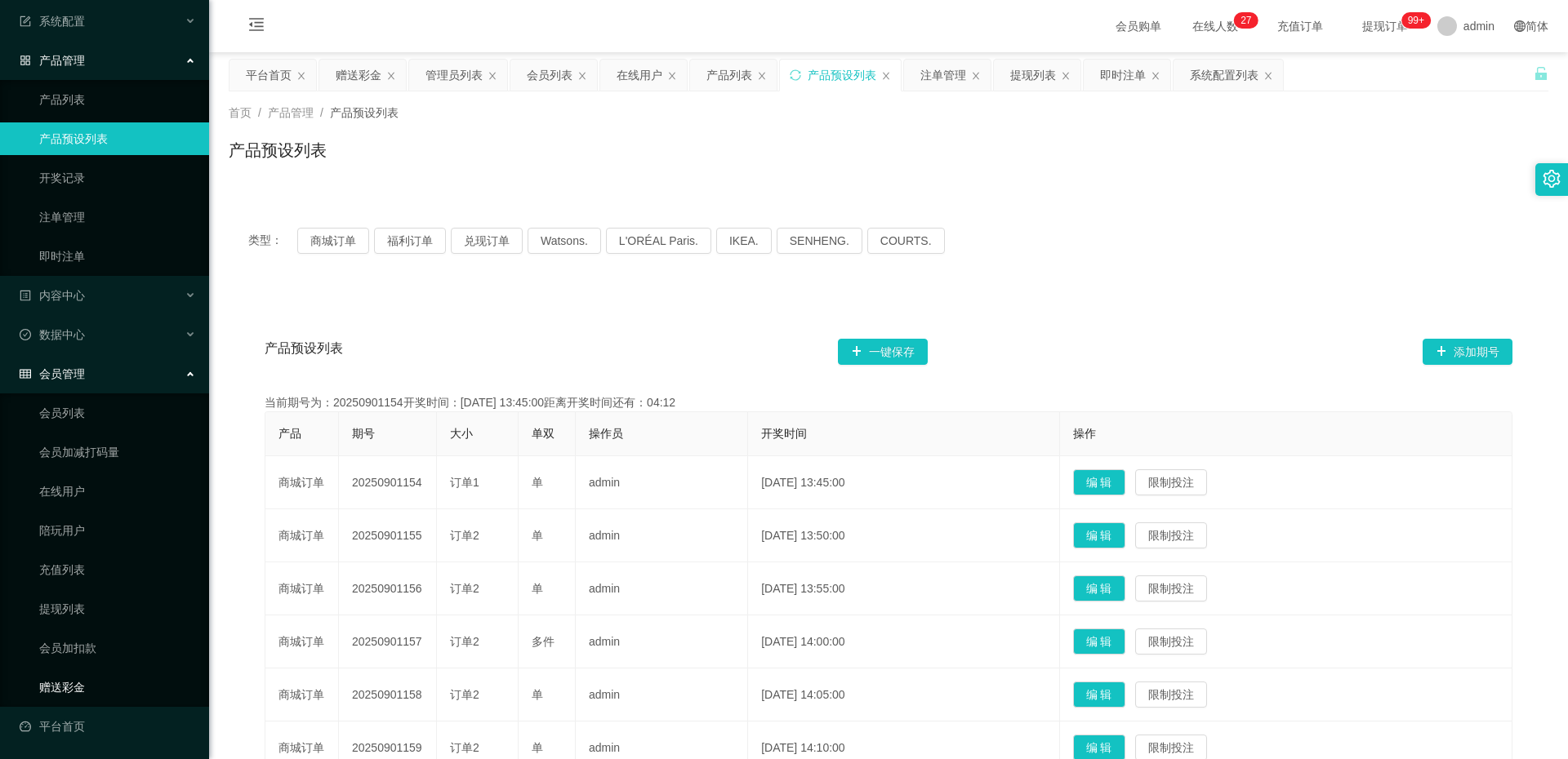
click at [40, 432] on link "赠送彩金" at bounding box center [118, 687] width 157 height 33
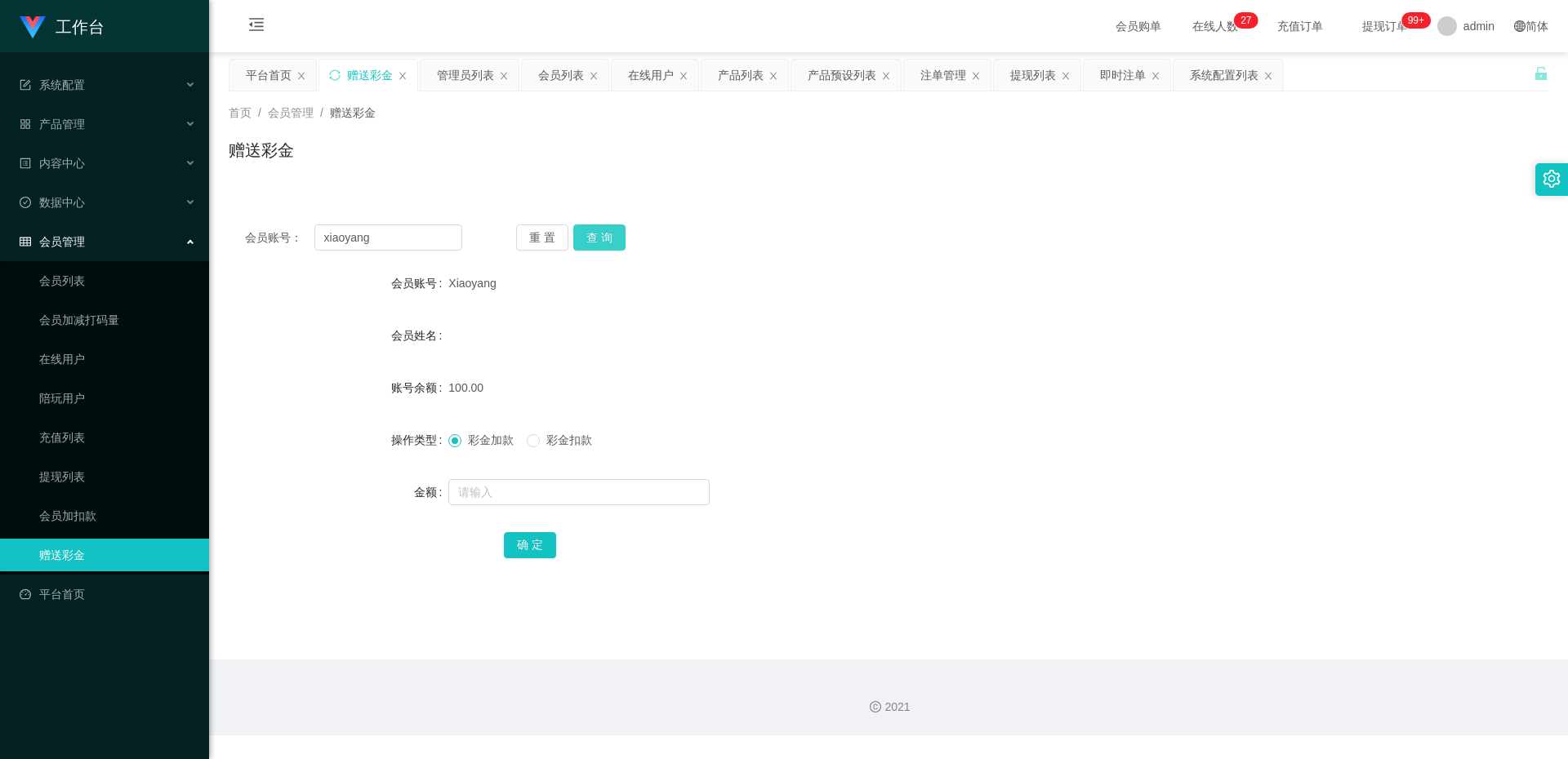
click at [597, 238] on button "查 询" at bounding box center [599, 237] width 52 height 26
drag, startPoint x: 374, startPoint y: 244, endPoint x: 304, endPoint y: 230, distance: 71.4
click at [289, 238] on div "会员账号： [PERSON_NAME]" at bounding box center [353, 237] width 217 height 26
paste input "Ray626363"
type input "Ray626363"
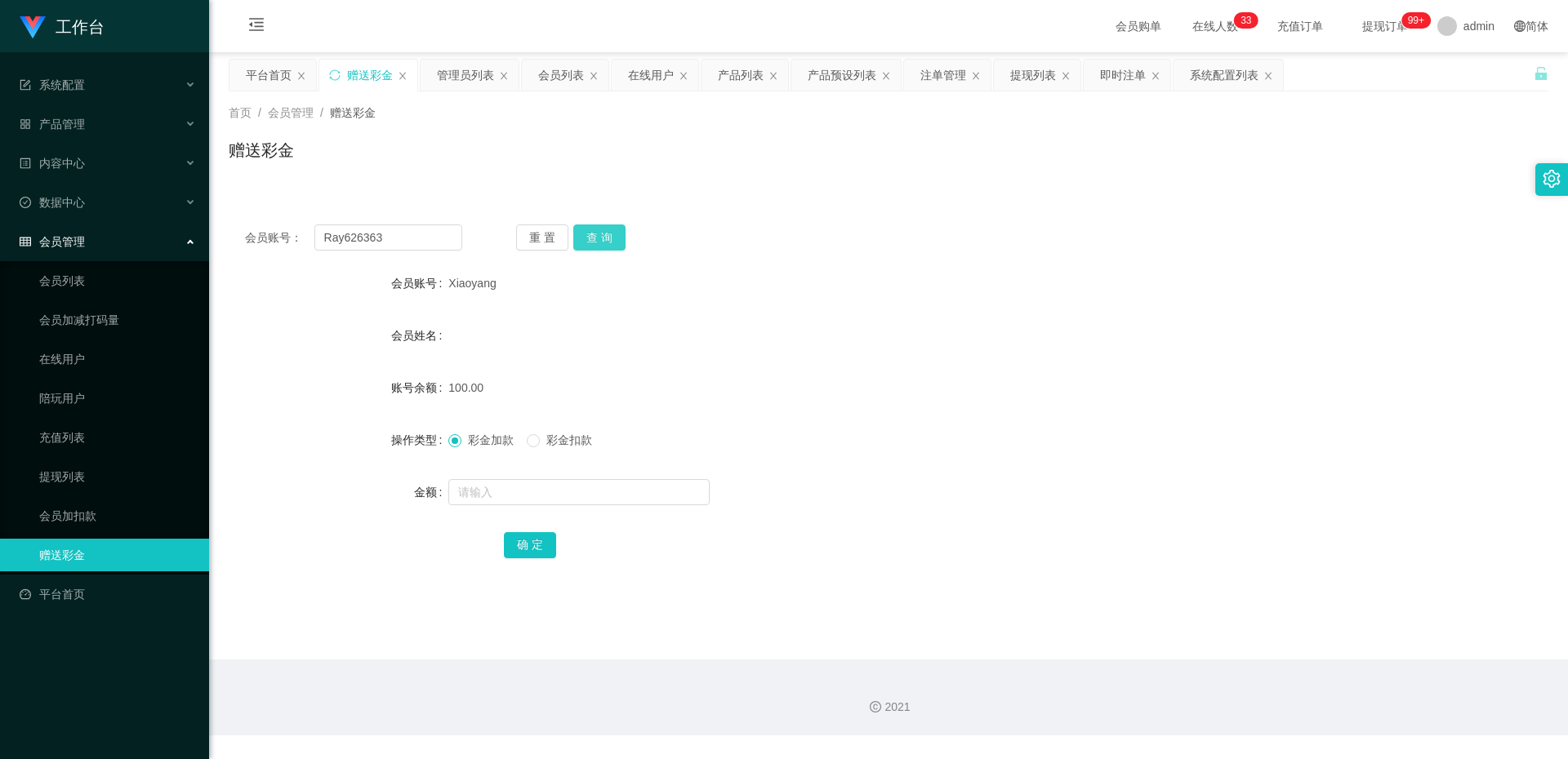
click at [593, 242] on button "查 询" at bounding box center [599, 237] width 52 height 26
click at [507, 432] on input "text" at bounding box center [579, 493] width 261 height 26
type input "100"
click at [516, 432] on button "确 定" at bounding box center [530, 545] width 52 height 26
click at [603, 229] on button "查 询" at bounding box center [599, 237] width 52 height 26
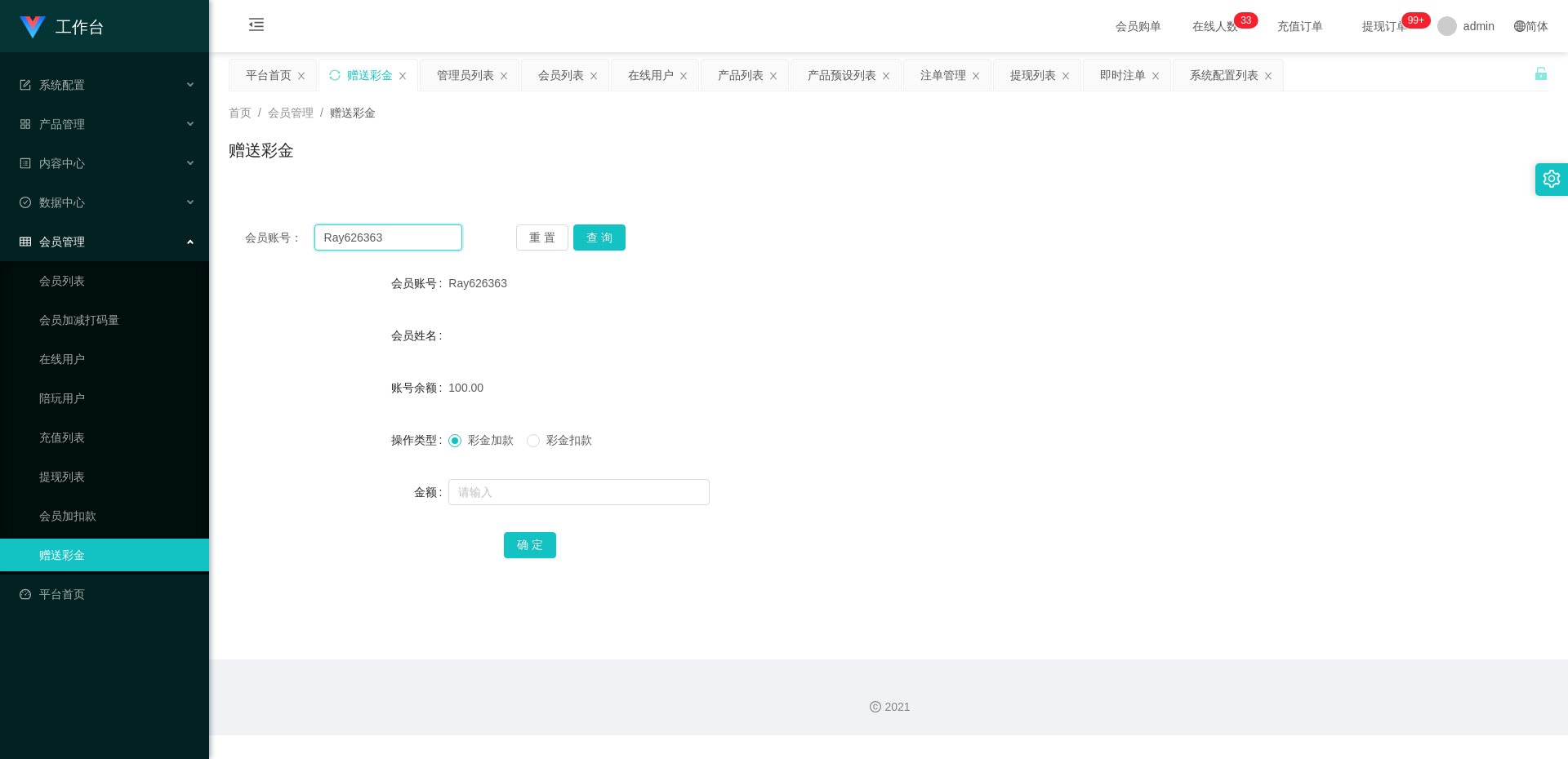
drag, startPoint x: 446, startPoint y: 245, endPoint x: 231, endPoint y: 246, distance: 215.0
click at [231, 246] on div "会员账号： Ray626363 重 置 查 询" at bounding box center [889, 237] width 1320 height 26
click at [390, 230] on input "Ray626363" at bounding box center [388, 237] width 148 height 26
type input "R"
type input "xiaoyang"
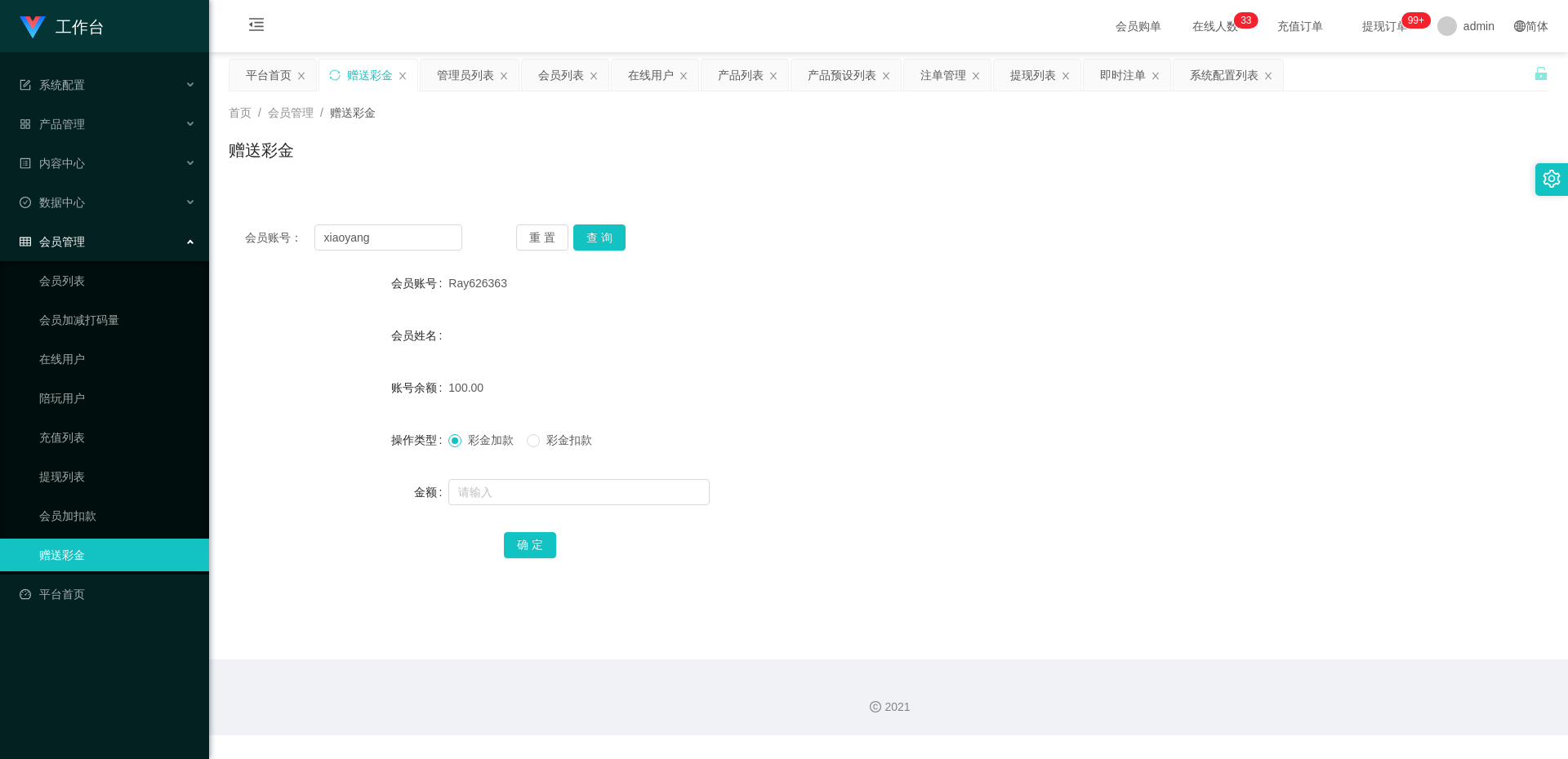
click at [611, 253] on div "会员账号： [PERSON_NAME] 重 置 查 询 会员账号 Ray626363 会员姓名 账号余额 100.00 操作类型 彩金加款 彩金扣款 金额 确…" at bounding box center [889, 403] width 1320 height 389
click at [609, 252] on div "会员账号： [PERSON_NAME] 重 置 查 询 会员账号 Ray626363 会员姓名 账号余额 100.00 操作类型 彩金加款 彩金扣款 金额 确…" at bounding box center [889, 403] width 1320 height 389
click at [612, 243] on button "查 询" at bounding box center [599, 237] width 52 height 26
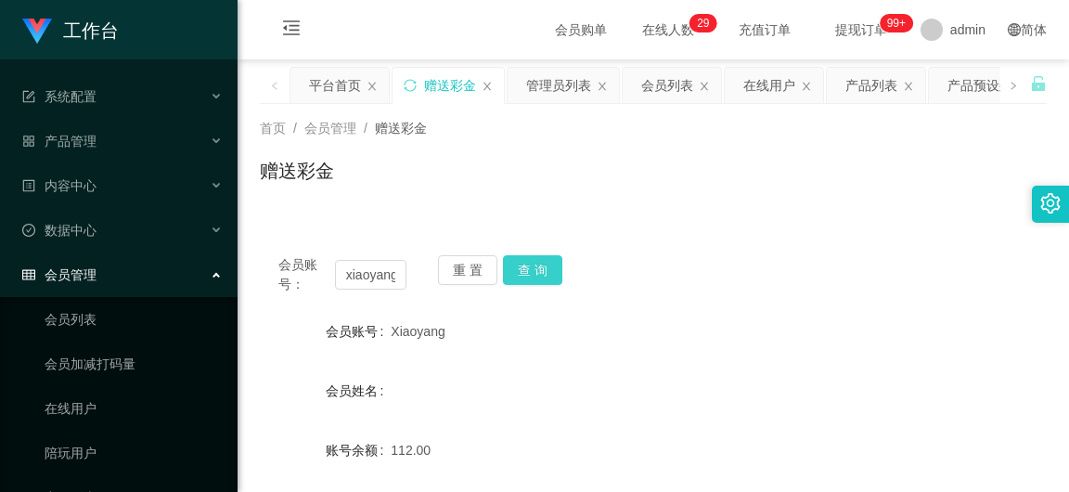
click at [541, 273] on button "查 询" at bounding box center [532, 270] width 59 height 30
click at [528, 267] on button "查 询" at bounding box center [532, 270] width 59 height 30
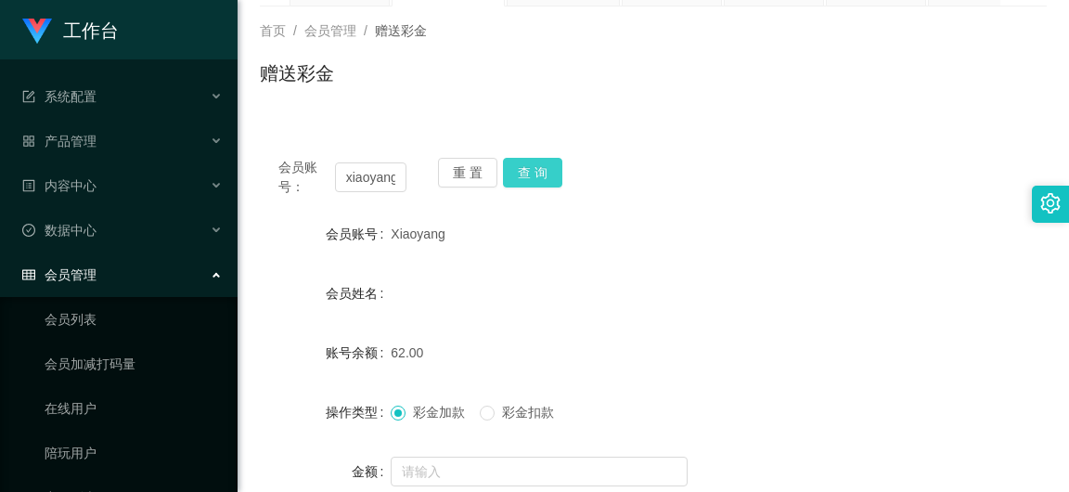
scroll to position [278, 0]
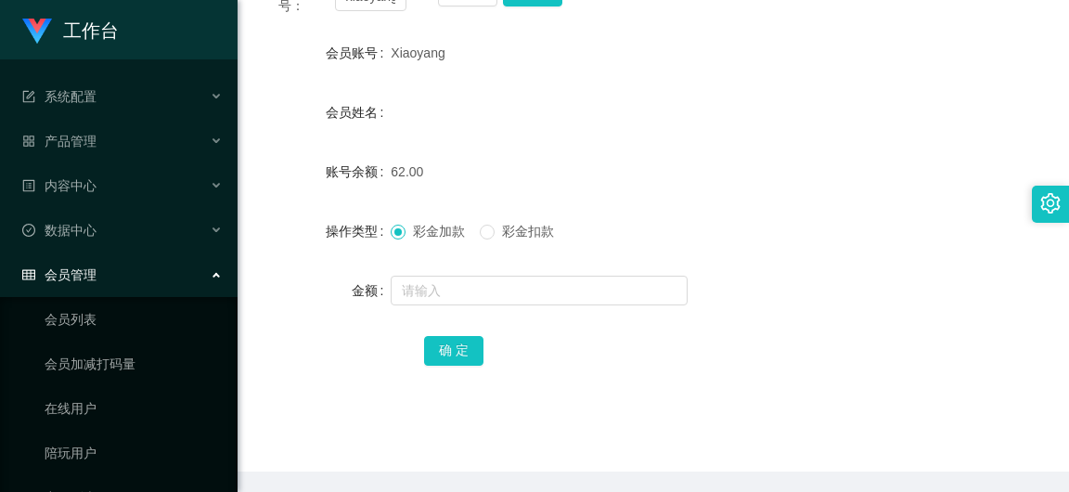
click at [463, 270] on form "会员账号 Xiaoyang 会员姓名 账号余额 62.00 操作类型 彩金加款 彩金扣款 金额 确 定" at bounding box center [653, 201] width 787 height 334
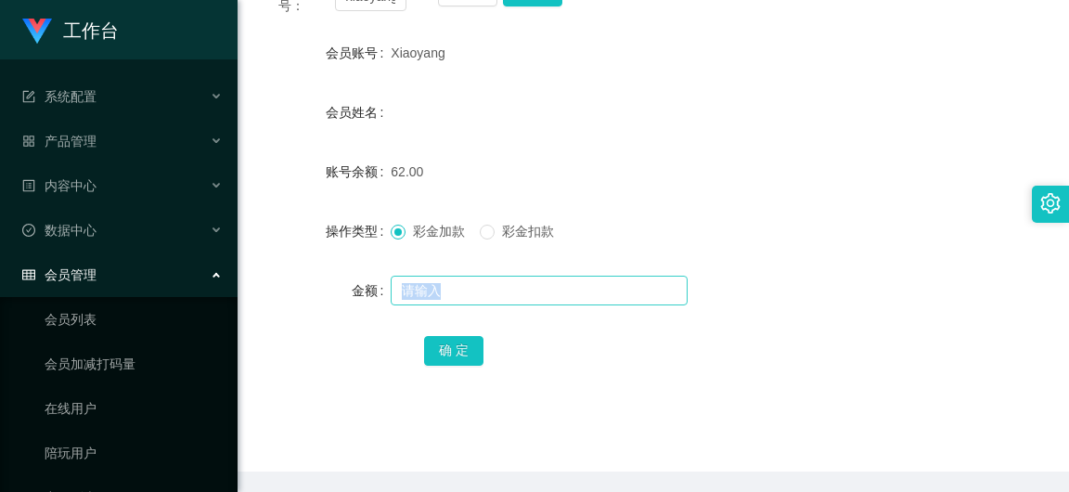
drag, startPoint x: 462, startPoint y: 270, endPoint x: 455, endPoint y: 277, distance: 9.9
click at [461, 271] on form "会员账号 Xiaoyang 会员姓名 账号余额 62.00 操作类型 彩金加款 彩金扣款 金额 确 定" at bounding box center [653, 201] width 787 height 334
click at [455, 277] on input "text" at bounding box center [539, 291] width 297 height 30
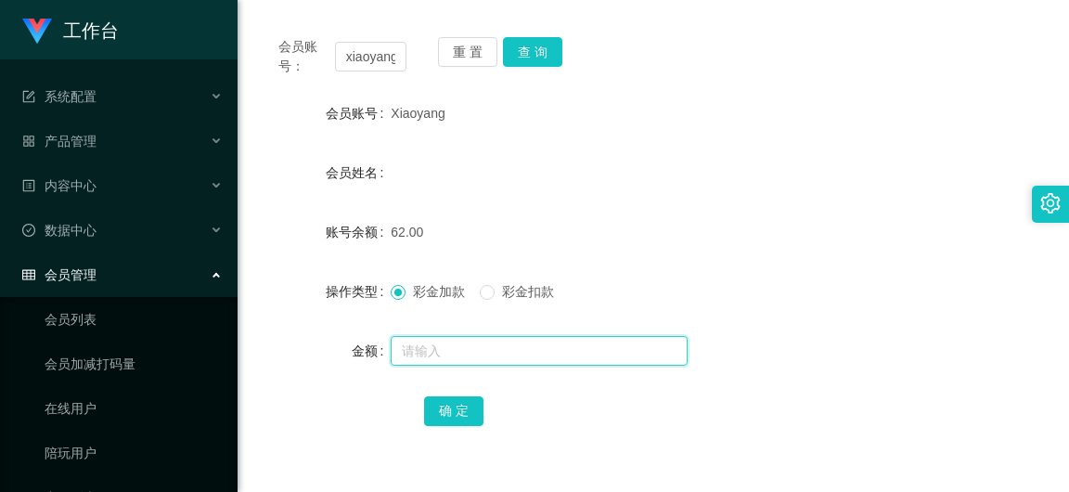
scroll to position [186, 0]
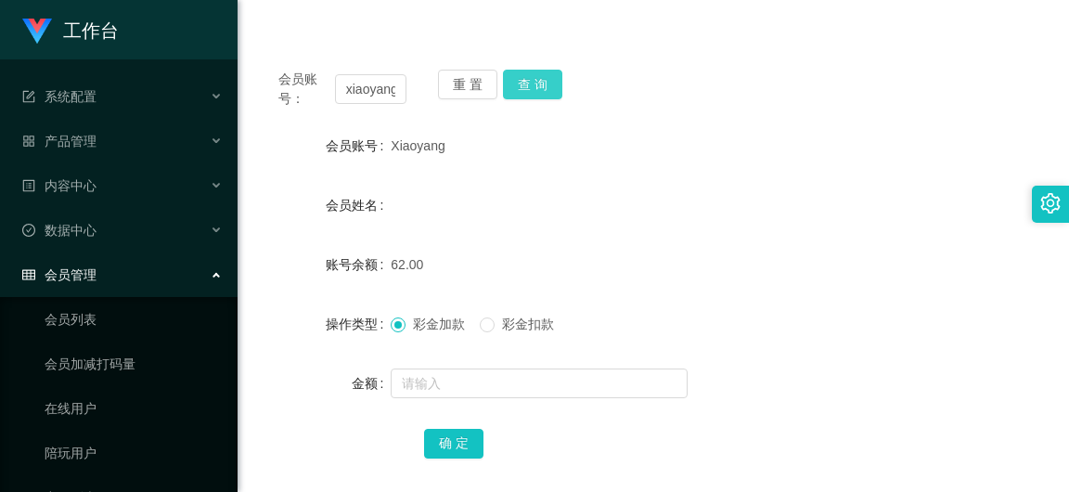
click at [508, 74] on button "查 询" at bounding box center [532, 85] width 59 height 30
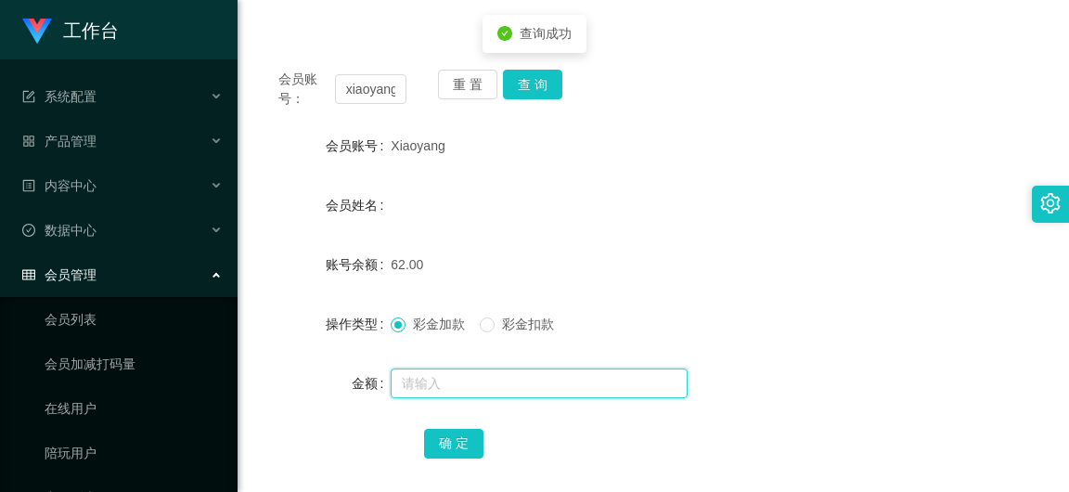
click at [470, 382] on input "text" at bounding box center [539, 383] width 297 height 30
type input "88"
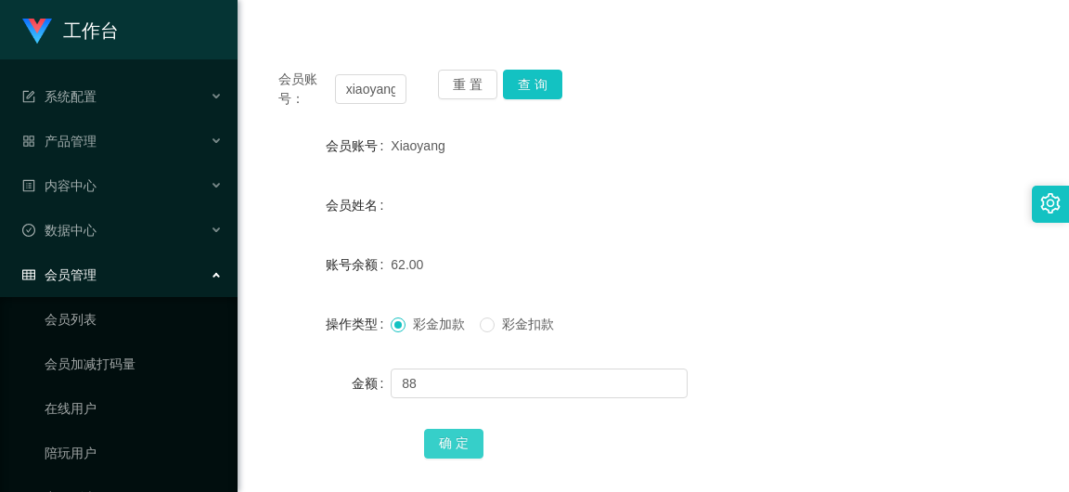
click at [460, 453] on button "确 定" at bounding box center [453, 444] width 59 height 30
click at [547, 92] on button "查 询" at bounding box center [532, 85] width 59 height 30
click at [543, 84] on button "查 询" at bounding box center [532, 85] width 59 height 30
click at [383, 94] on input "xiaoyang" at bounding box center [370, 89] width 71 height 30
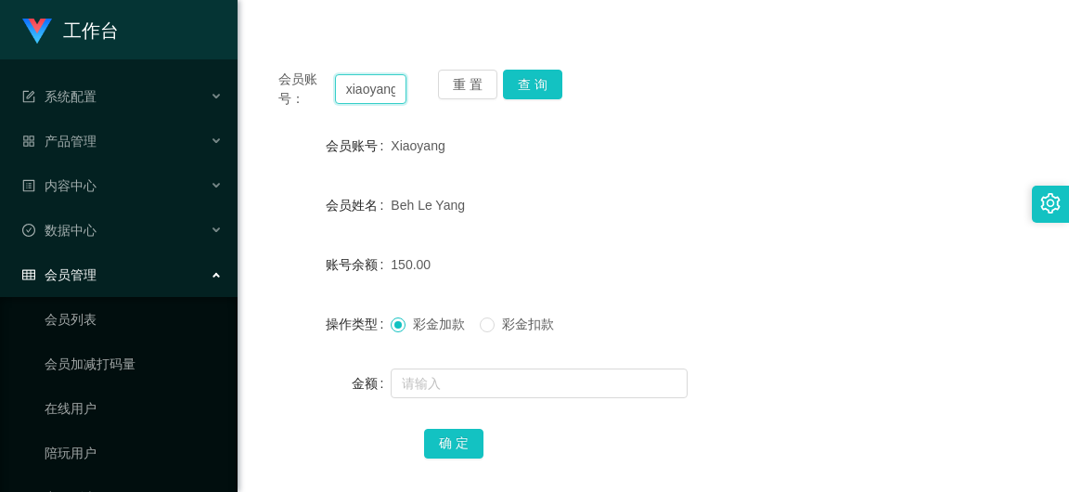
paste input "Ray626363"
type input "Ray626363"
click at [551, 87] on button "查 询" at bounding box center [532, 85] width 59 height 30
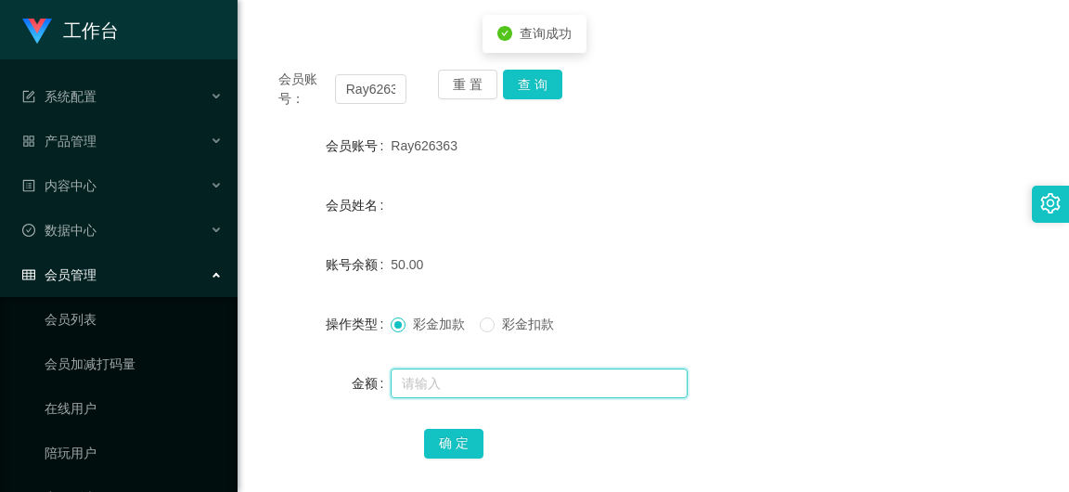
click at [459, 368] on input "text" at bounding box center [539, 383] width 297 height 30
type input "100"
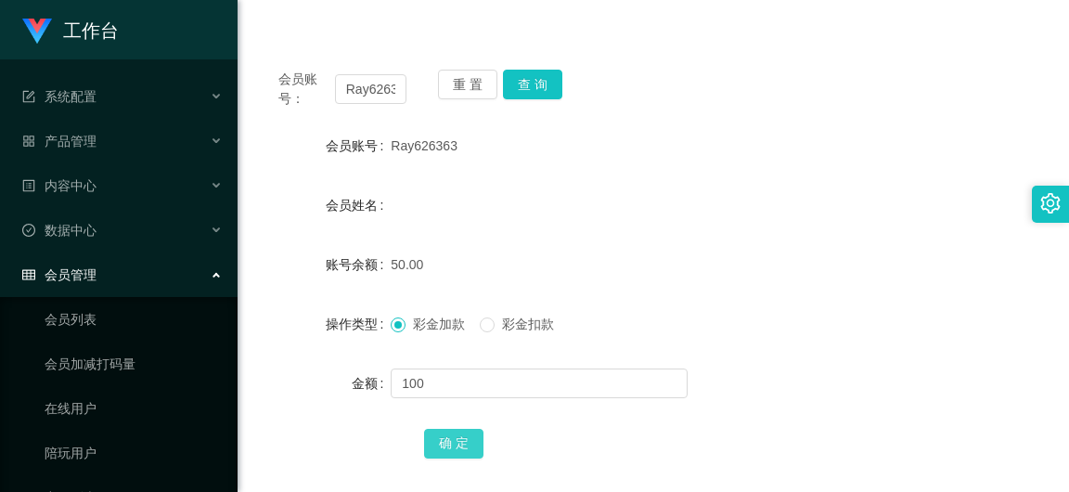
click at [462, 450] on button "确 定" at bounding box center [453, 444] width 59 height 30
click at [531, 89] on button "查 询" at bounding box center [532, 85] width 59 height 30
click at [536, 72] on button "查 询" at bounding box center [532, 85] width 59 height 30
click at [507, 84] on button "查 询" at bounding box center [532, 85] width 59 height 30
click at [513, 84] on button "查 询" at bounding box center [532, 85] width 59 height 30
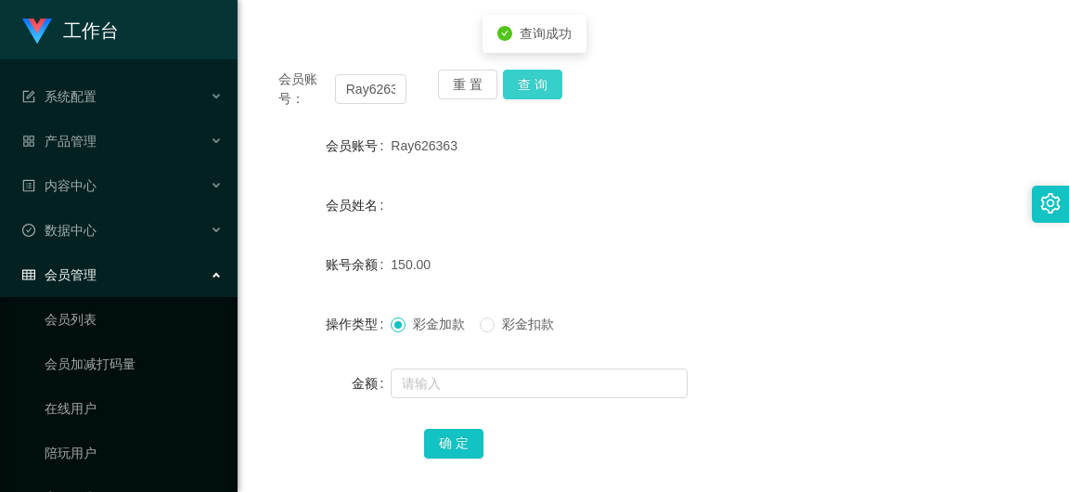
click at [519, 84] on button "查 询" at bounding box center [532, 85] width 59 height 30
click at [526, 77] on button "查 询" at bounding box center [532, 85] width 59 height 30
click at [534, 96] on button "查 询" at bounding box center [532, 85] width 59 height 30
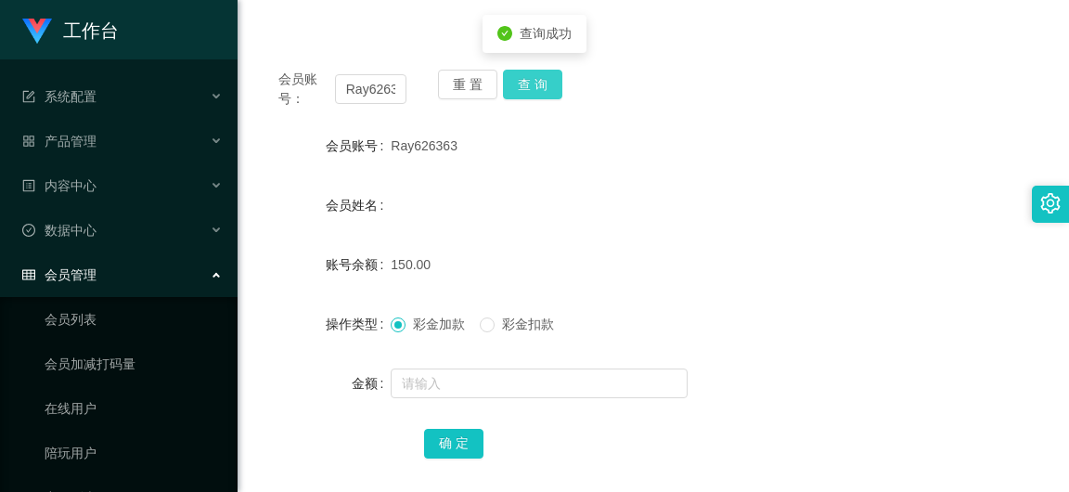
click at [541, 87] on button "查 询" at bounding box center [532, 85] width 59 height 30
click at [535, 86] on button "查 询" at bounding box center [532, 85] width 59 height 30
click at [535, 86] on span "查询成功" at bounding box center [546, 86] width 52 height 15
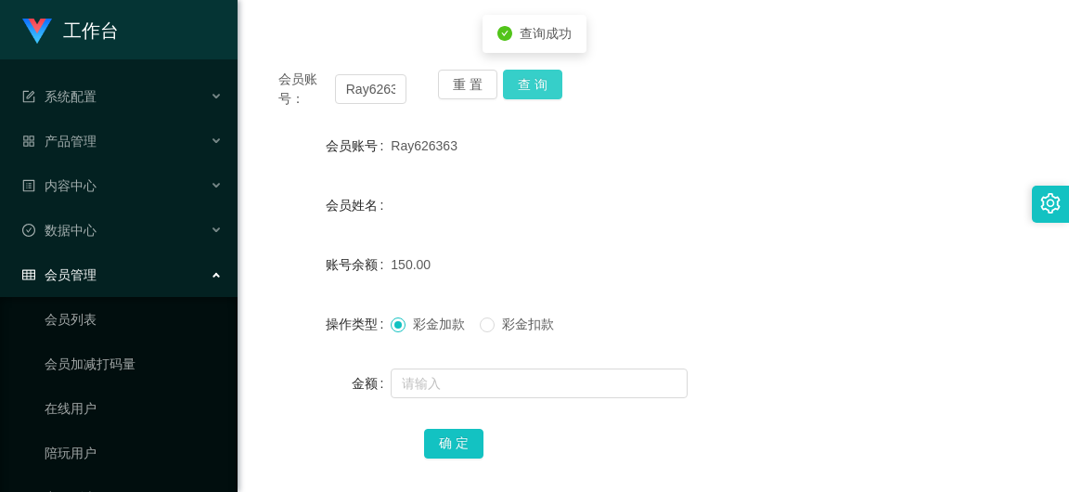
click at [529, 78] on button "查 询" at bounding box center [532, 85] width 59 height 30
click at [529, 79] on span "查询成功" at bounding box center [546, 86] width 52 height 15
click at [529, 78] on button "查 询" at bounding box center [532, 85] width 59 height 30
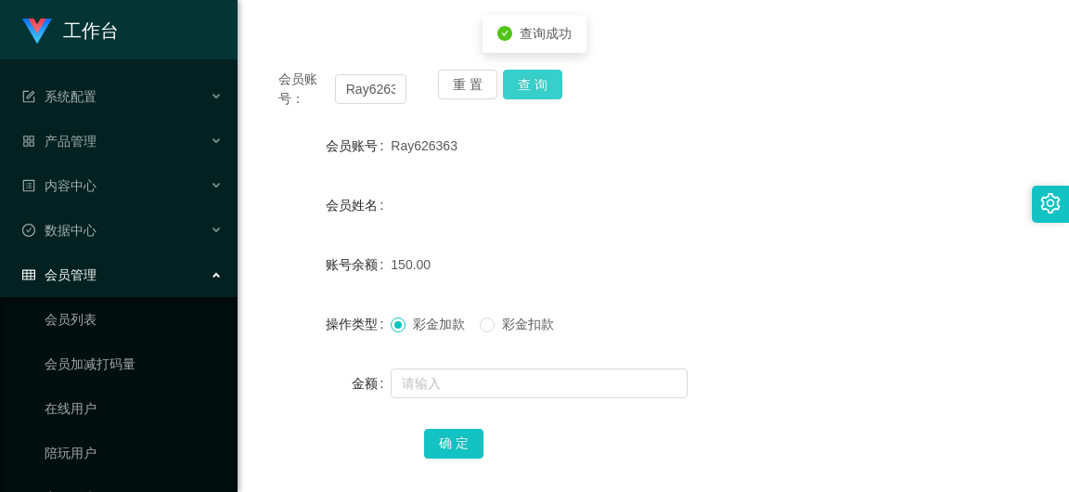
click at [529, 78] on button "查 询" at bounding box center [532, 85] width 59 height 30
click at [529, 79] on span "查询成功" at bounding box center [546, 86] width 52 height 15
copy span "查询"
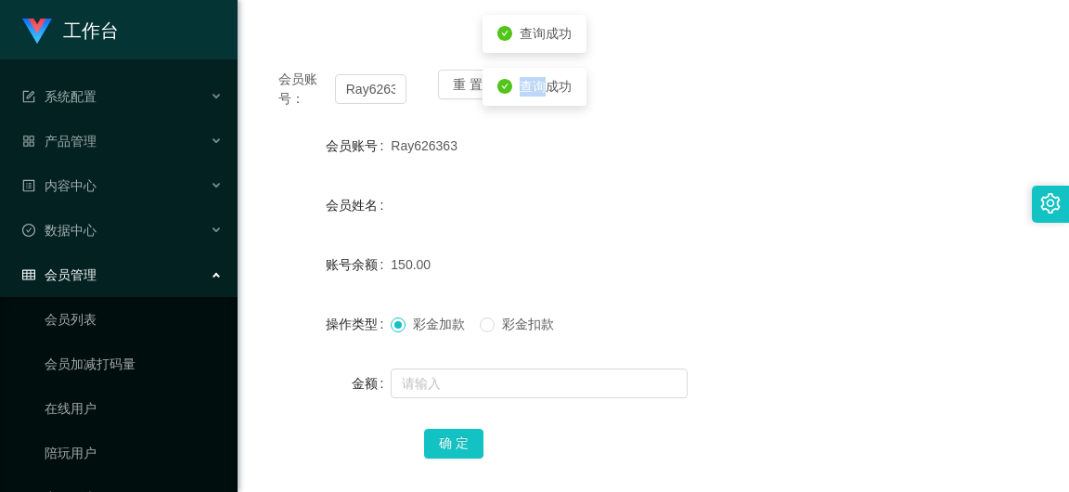
click at [529, 79] on span "查询成功" at bounding box center [546, 86] width 52 height 15
click at [555, 84] on button "查 询" at bounding box center [532, 85] width 59 height 30
click at [524, 84] on button "查 询" at bounding box center [532, 85] width 59 height 30
click at [538, 84] on button "查 询" at bounding box center [532, 85] width 59 height 30
click at [536, 78] on button "查 询" at bounding box center [532, 85] width 59 height 30
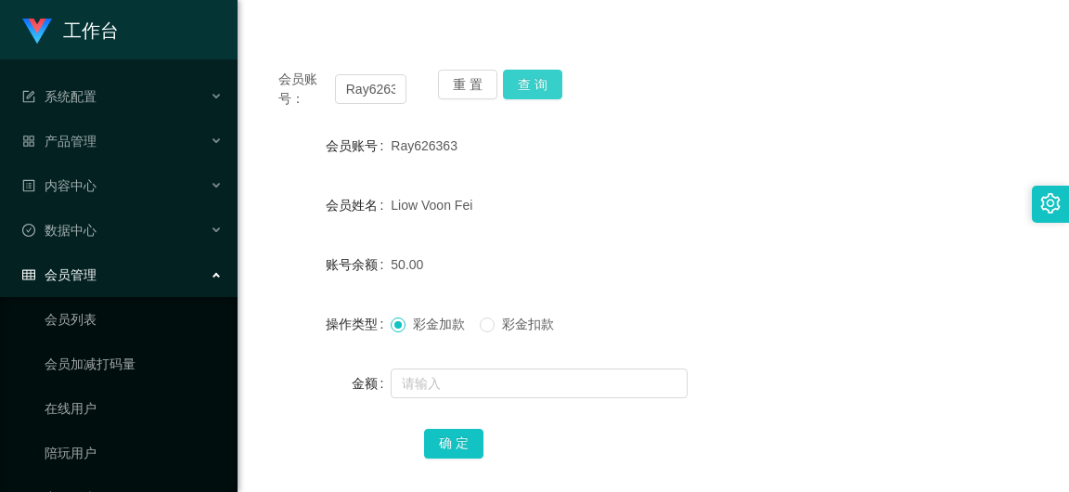
click at [550, 73] on button "查 询" at bounding box center [532, 85] width 59 height 30
click at [522, 82] on button "查 询" at bounding box center [532, 85] width 59 height 30
click at [539, 78] on button "查 询" at bounding box center [532, 85] width 59 height 30
click at [542, 84] on button "查 询" at bounding box center [532, 85] width 59 height 30
click at [542, 84] on span "查询成功" at bounding box center [546, 86] width 52 height 15
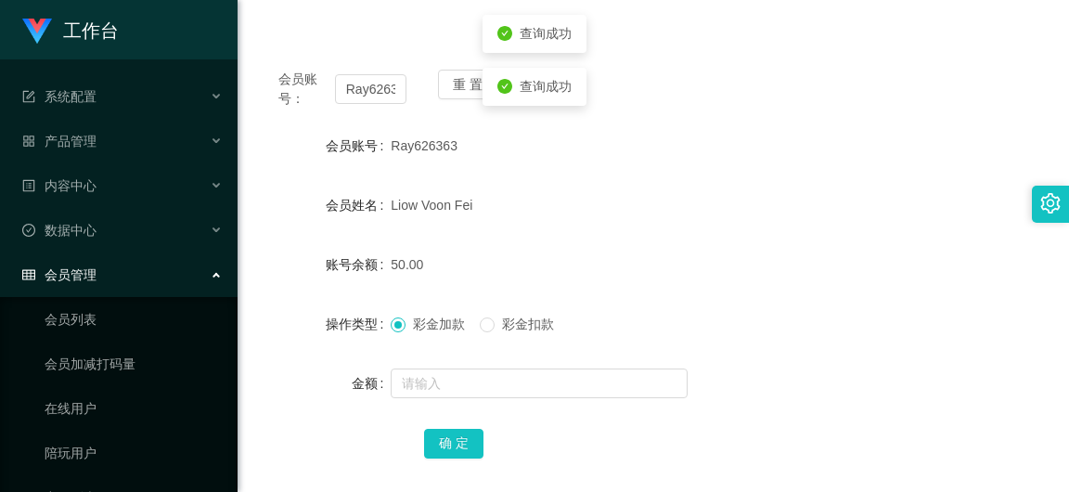
click at [551, 172] on form "会员账号 Ray626363 会员姓名 Liow Voon Fei 账号余额 50.00 操作类型 彩金加款 彩金扣款 金额 确 定" at bounding box center [653, 294] width 787 height 334
click at [527, 95] on button "查 询" at bounding box center [532, 85] width 59 height 30
click at [535, 83] on button "查 询" at bounding box center [532, 85] width 59 height 30
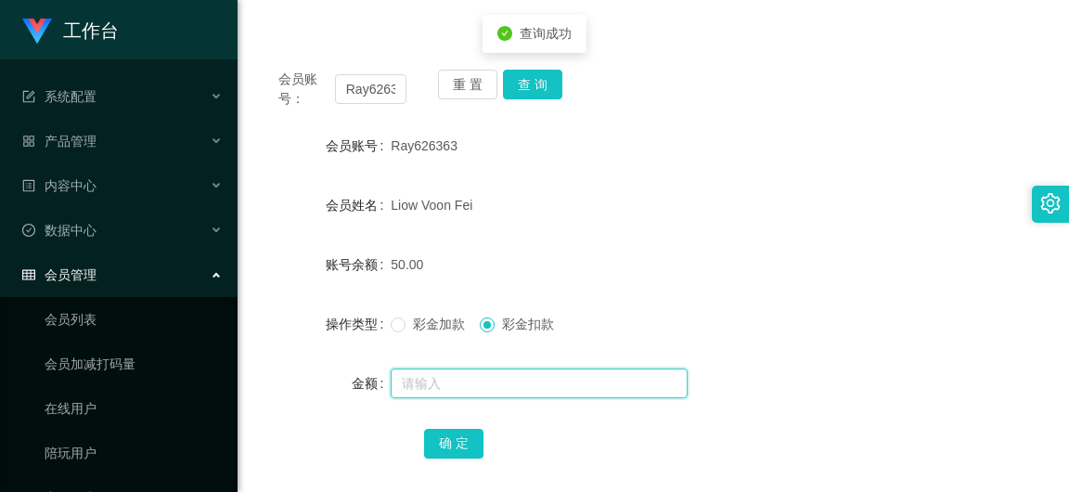
click at [475, 380] on input "text" at bounding box center [539, 383] width 297 height 30
type input "50"
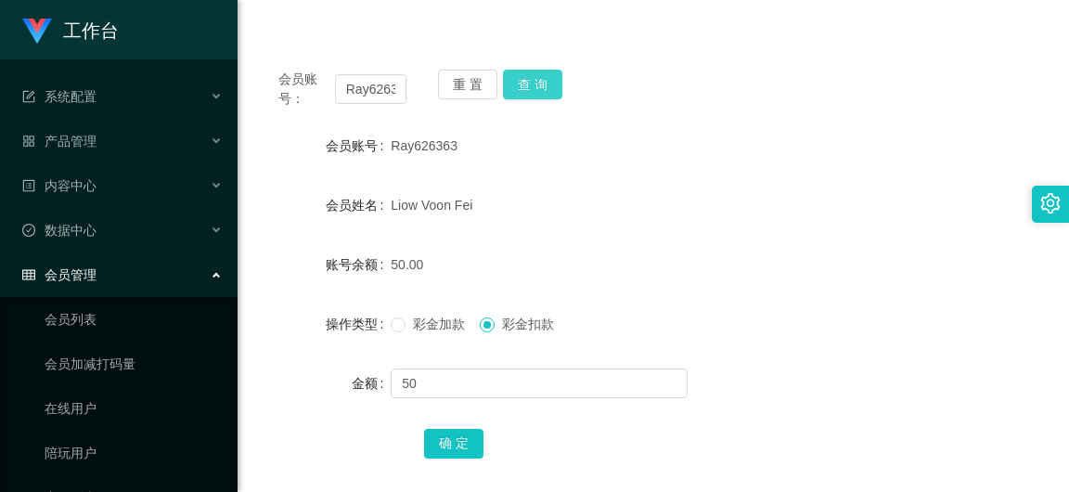
click at [530, 85] on button "查 询" at bounding box center [532, 85] width 59 height 30
click at [528, 85] on button "查 询" at bounding box center [532, 85] width 59 height 30
click at [528, 85] on span "查询成功" at bounding box center [546, 86] width 52 height 15
click at [458, 444] on button "确 定" at bounding box center [453, 444] width 59 height 30
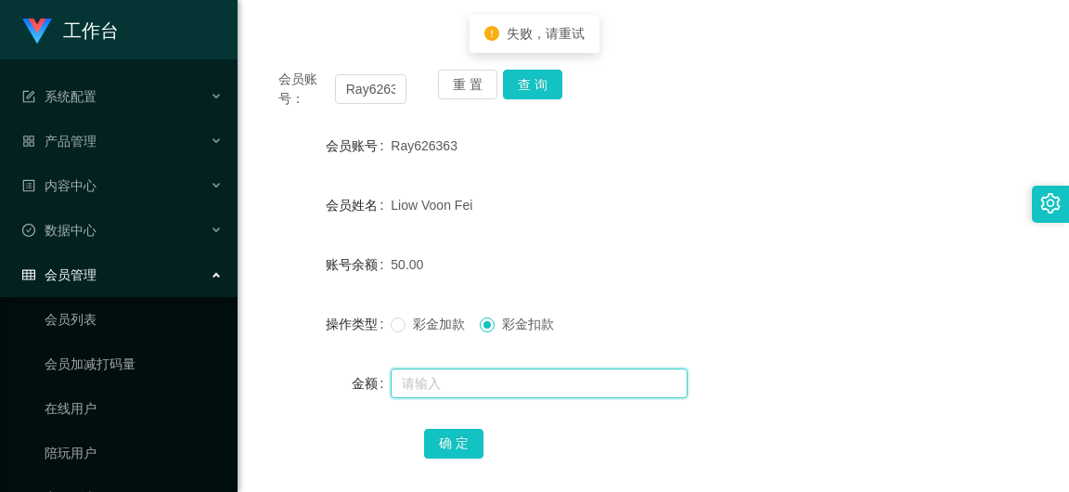
click at [493, 386] on input "text" at bounding box center [539, 383] width 297 height 30
type input "50"
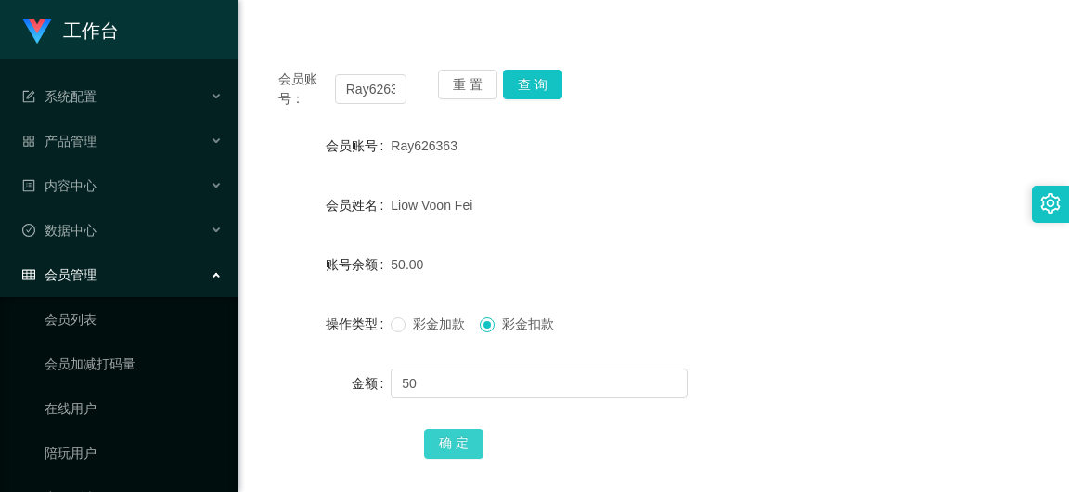
click at [456, 452] on button "确 定" at bounding box center [453, 444] width 59 height 30
